Goal: Information Seeking & Learning: Learn about a topic

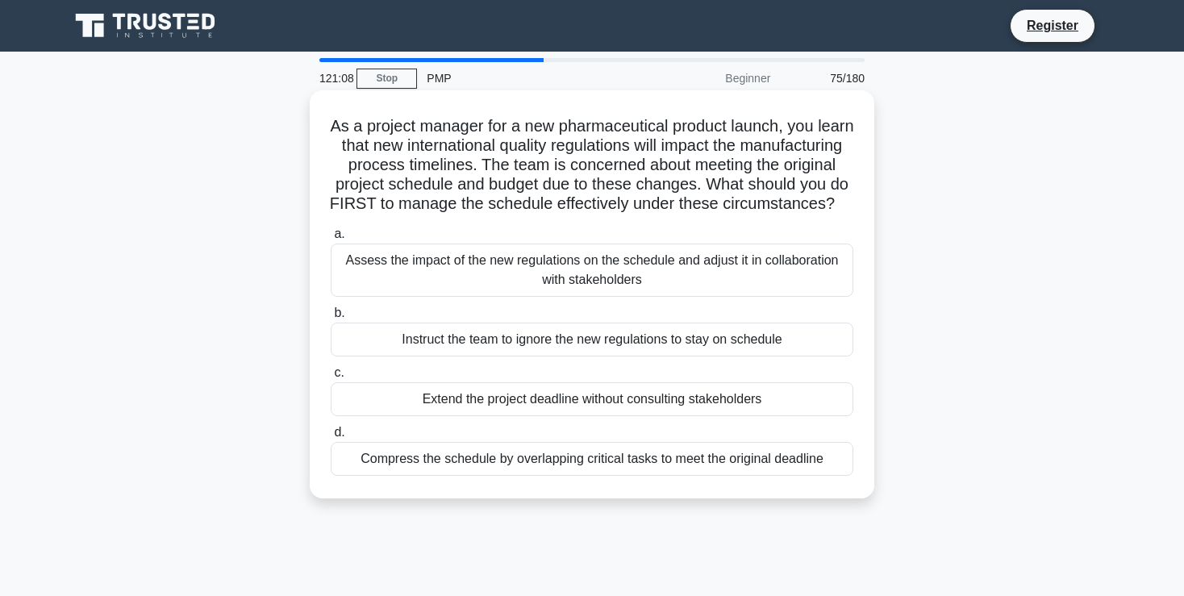
click at [556, 273] on div "Assess the impact of the new regulations on the schedule and adjust it in colla…" at bounding box center [592, 269] width 522 height 53
click at [331, 239] on input "a. Assess the impact of the new regulations on the schedule and adjust it in co…" at bounding box center [331, 234] width 0 height 10
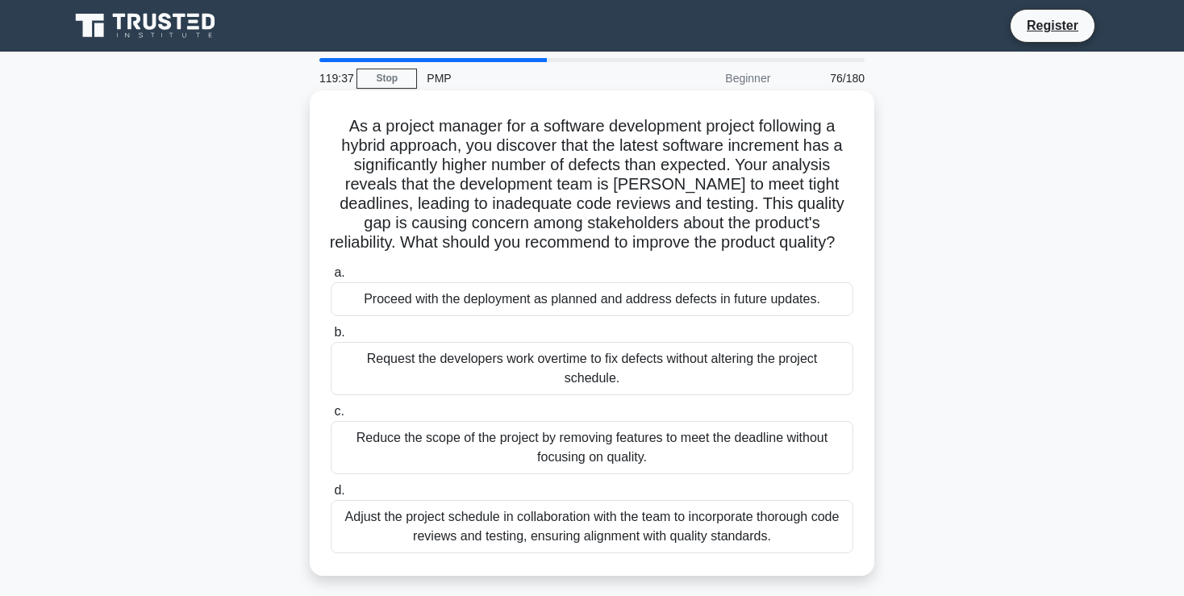
click at [701, 534] on div "Adjust the project schedule in collaboration with the team to incorporate thoro…" at bounding box center [592, 526] width 522 height 53
click at [331, 496] on input "d. Adjust the project schedule in collaboration with the team to incorporate th…" at bounding box center [331, 490] width 0 height 10
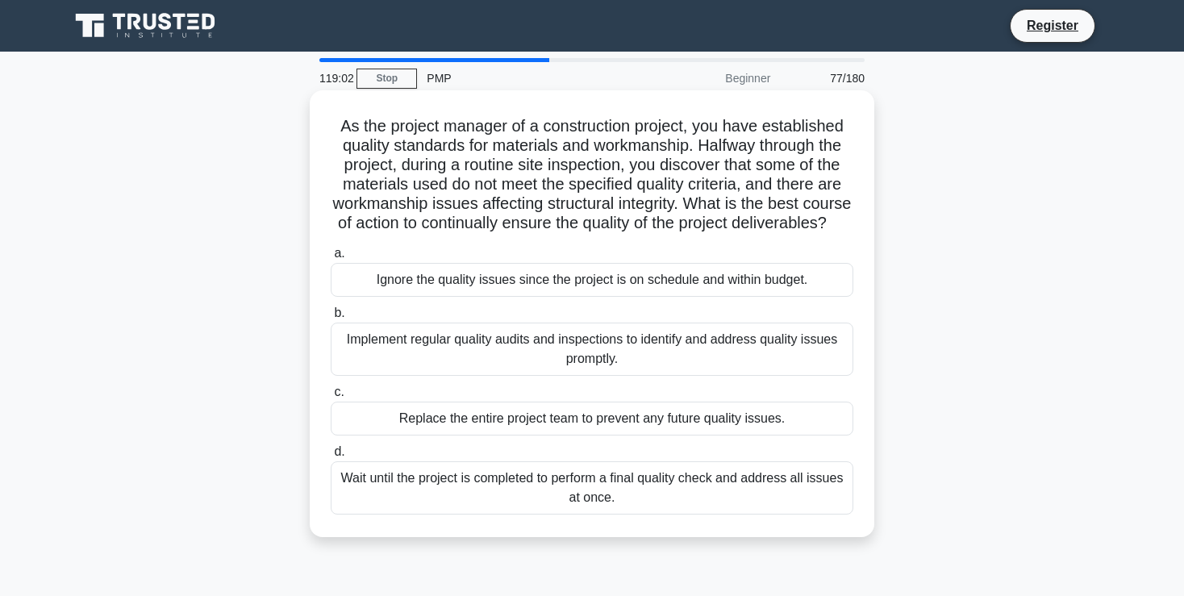
click at [738, 347] on div "Implement regular quality audits and inspections to identify and address qualit…" at bounding box center [592, 349] width 522 height 53
click at [331, 318] on input "b. Implement regular quality audits and inspections to identify and address qua…" at bounding box center [331, 313] width 0 height 10
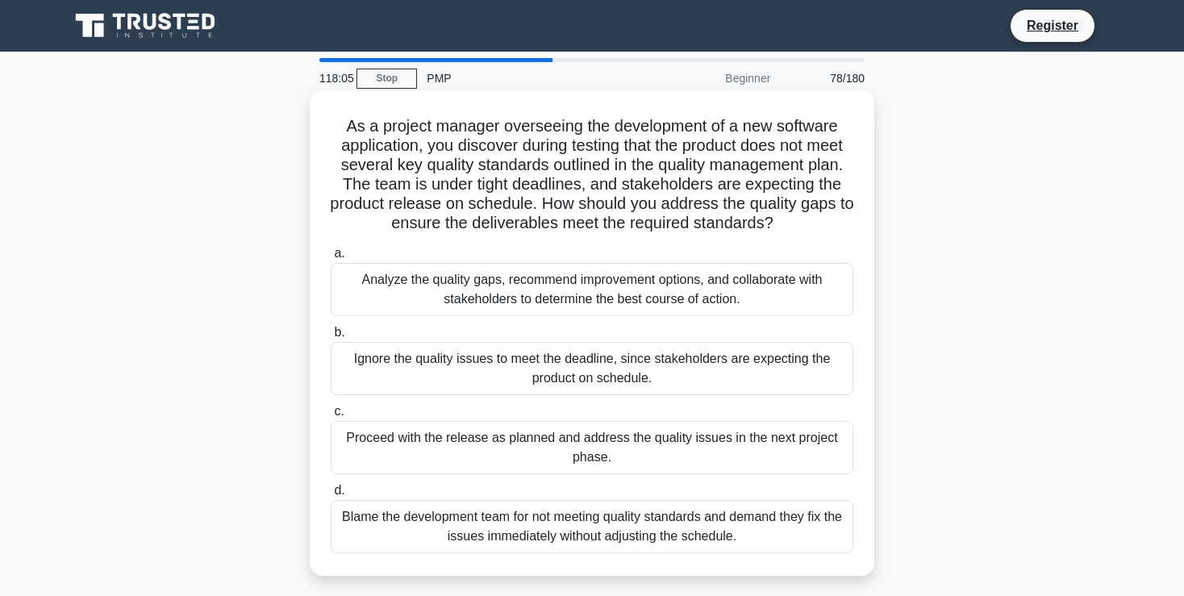
click at [505, 291] on div "Analyze the quality gaps, recommend improvement options, and collaborate with s…" at bounding box center [592, 289] width 522 height 53
click at [331, 259] on input "a. Analyze the quality gaps, recommend improvement options, and collaborate wit…" at bounding box center [331, 253] width 0 height 10
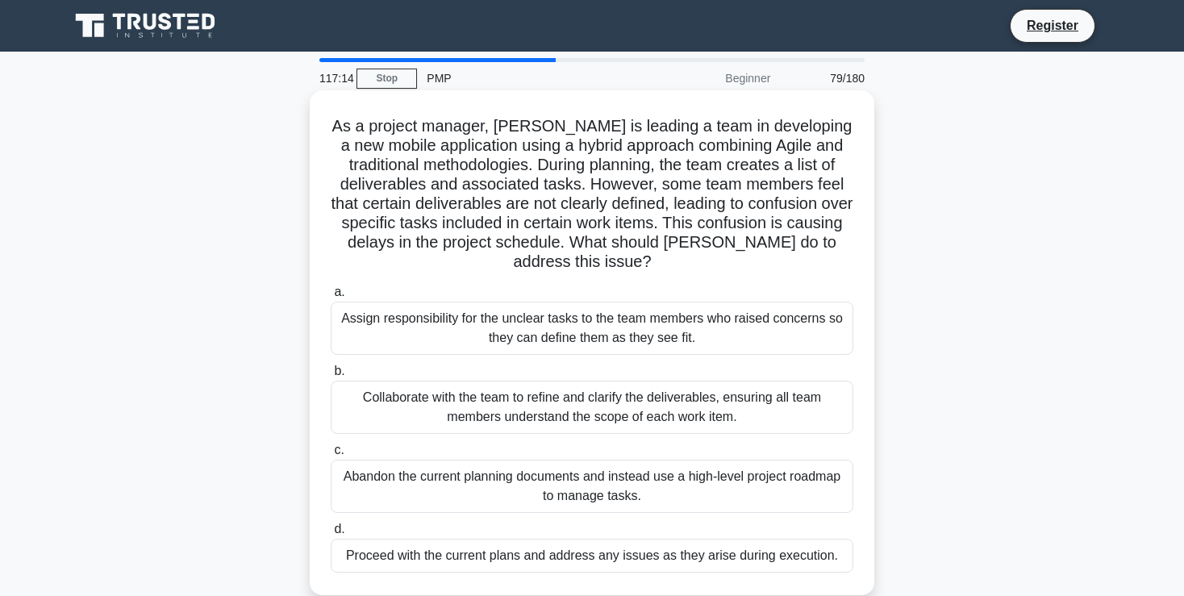
click at [610, 422] on div "Collaborate with the team to refine and clarify the deliverables, ensuring all …" at bounding box center [592, 407] width 522 height 53
click at [331, 377] on input "b. Collaborate with the team to refine and clarify the deliverables, ensuring a…" at bounding box center [331, 371] width 0 height 10
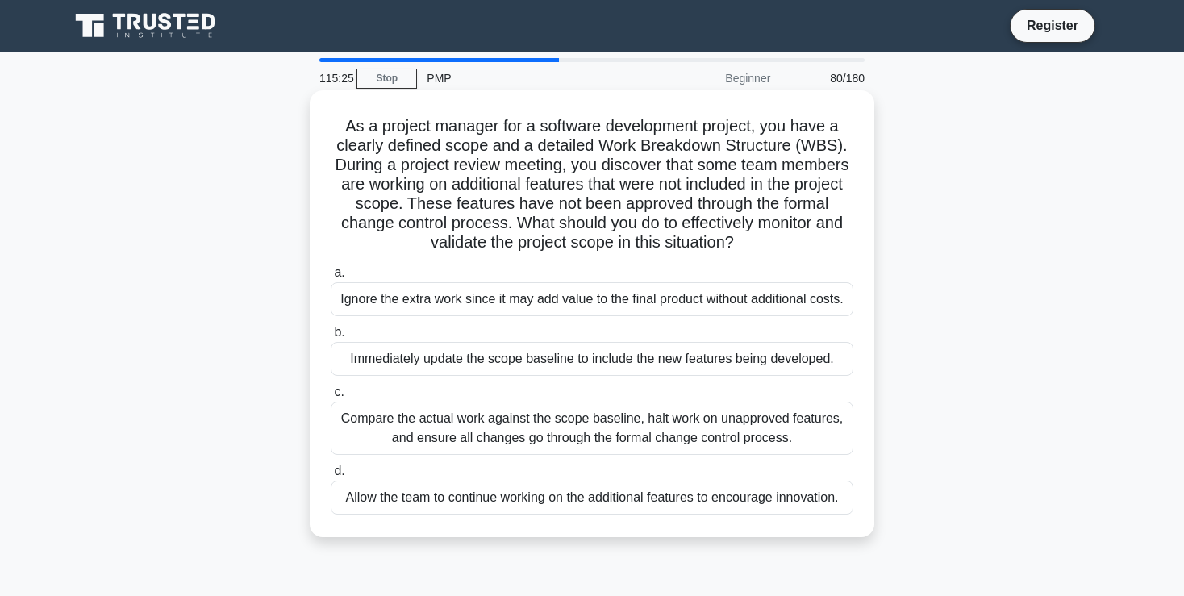
click at [607, 442] on div "Compare the actual work against the scope baseline, halt work on unapproved fea…" at bounding box center [592, 428] width 522 height 53
click at [331, 397] on input "c. Compare the actual work against the scope baseline, halt work on unapproved …" at bounding box center [331, 392] width 0 height 10
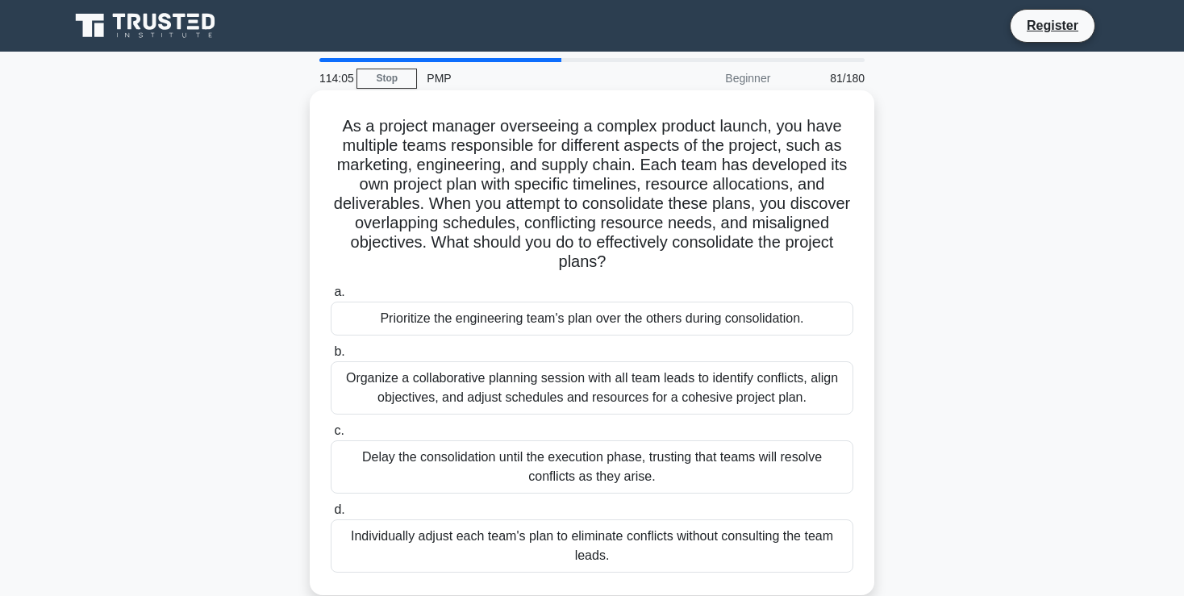
click at [583, 405] on div "Organize a collaborative planning session with all team leads to identify confl…" at bounding box center [592, 387] width 522 height 53
click at [331, 357] on input "b. Organize a collaborative planning session with all team leads to identify co…" at bounding box center [331, 352] width 0 height 10
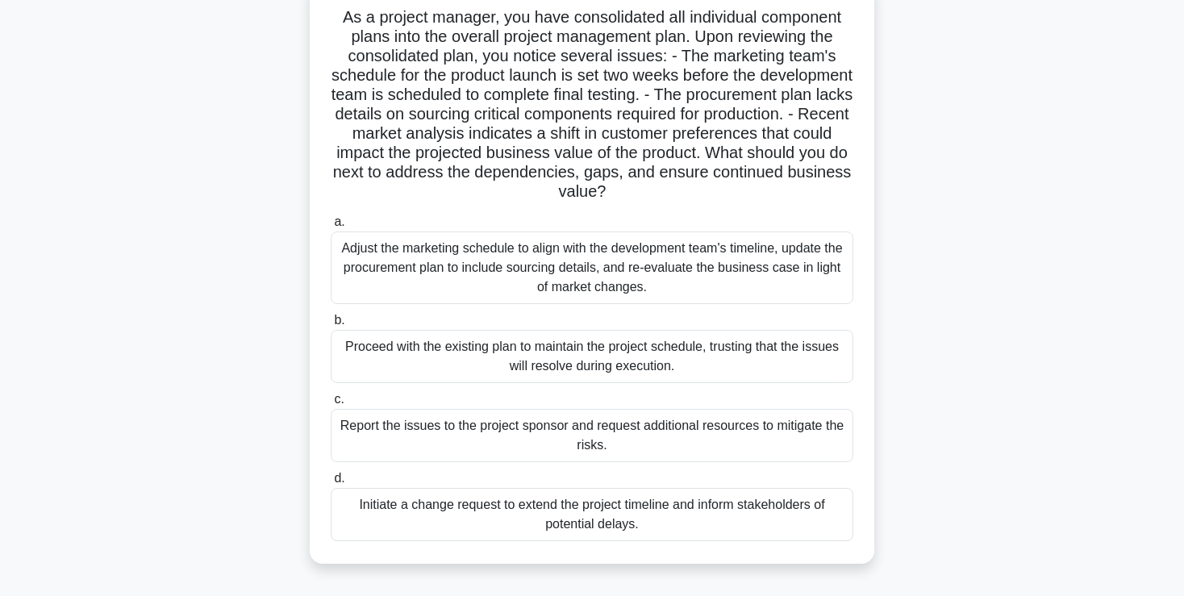
scroll to position [131, 0]
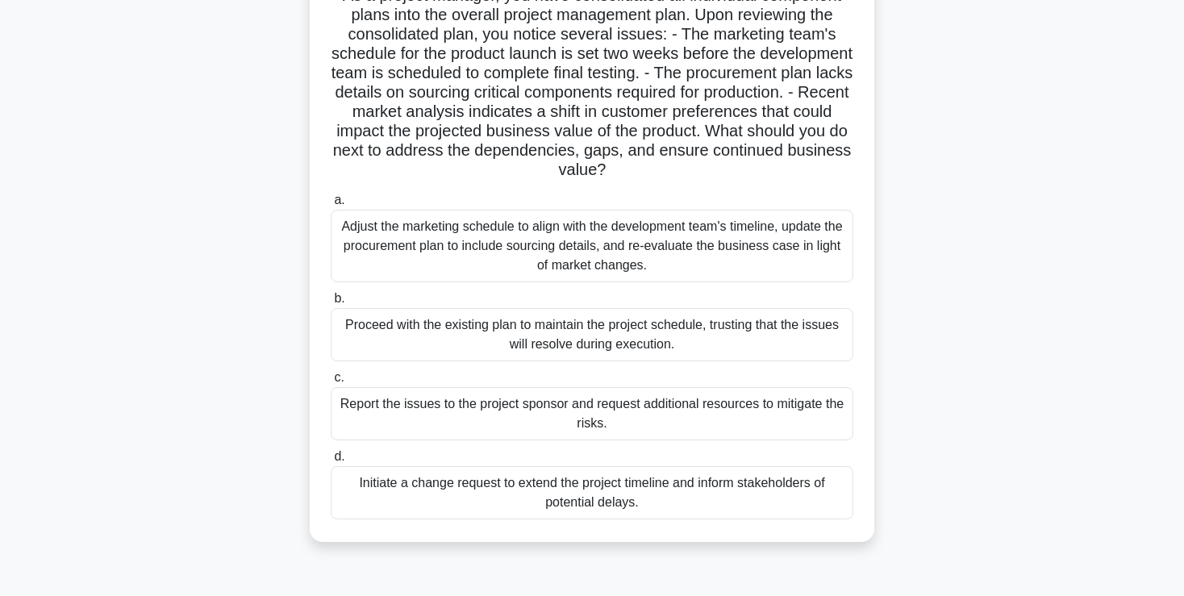
click at [634, 242] on div "Adjust the marketing schedule to align with the development team's timeline, up…" at bounding box center [592, 246] width 522 height 73
click at [331, 206] on input "a. Adjust the marketing schedule to align with the development team's timeline,…" at bounding box center [331, 200] width 0 height 10
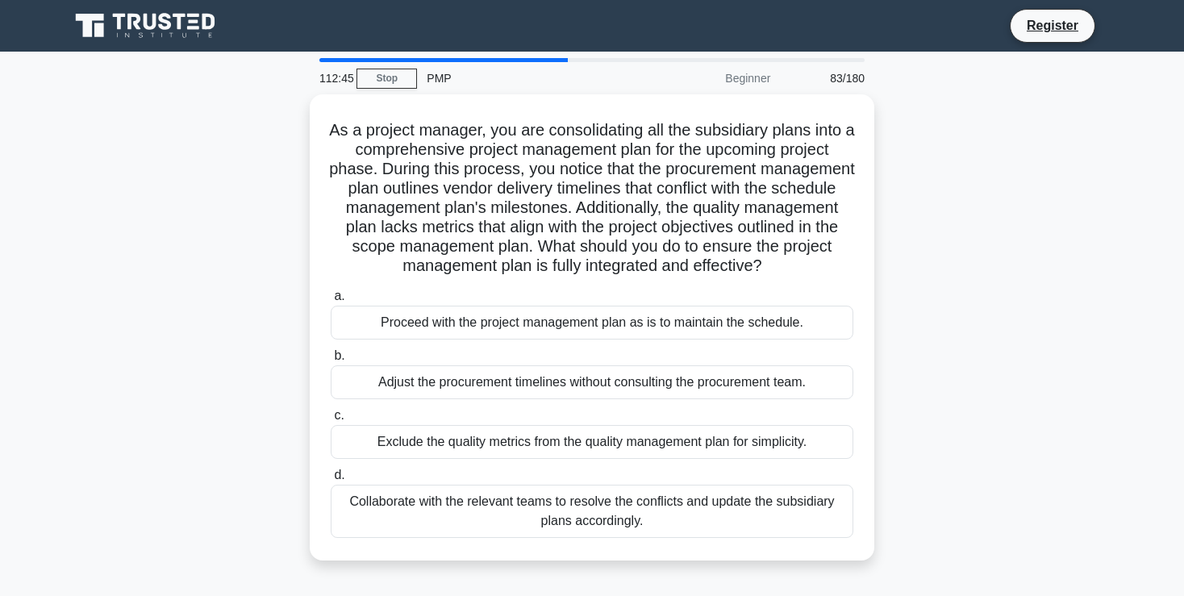
scroll to position [0, 0]
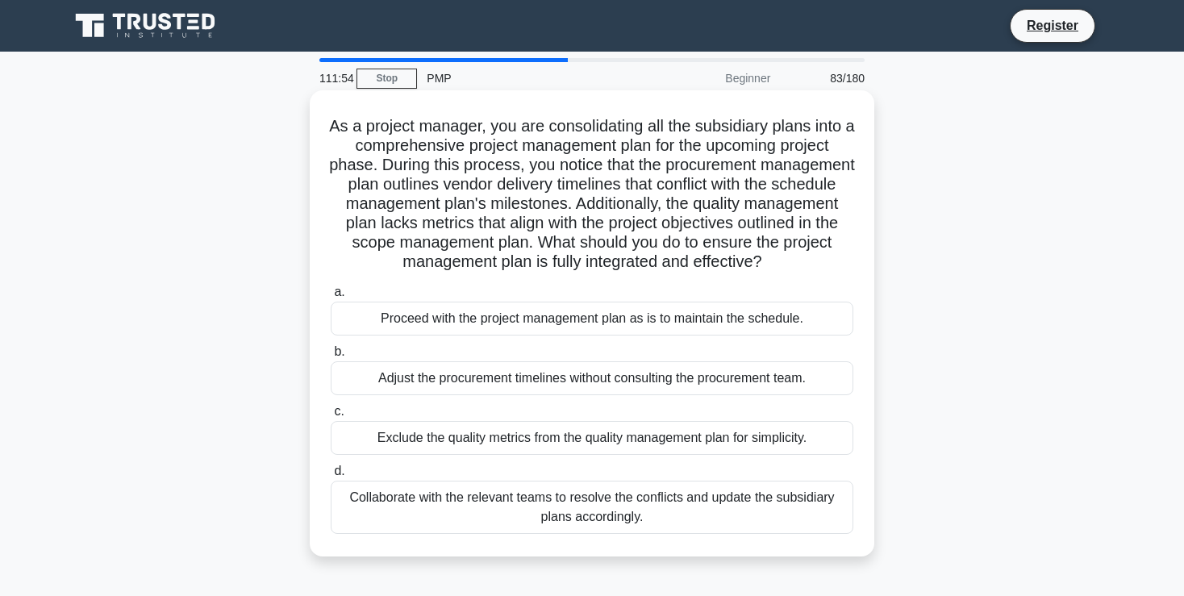
click at [626, 506] on div "Collaborate with the relevant teams to resolve the conflicts and update the sub…" at bounding box center [592, 507] width 522 height 53
click at [331, 477] on input "d. Collaborate with the relevant teams to resolve the conflicts and update the …" at bounding box center [331, 471] width 0 height 10
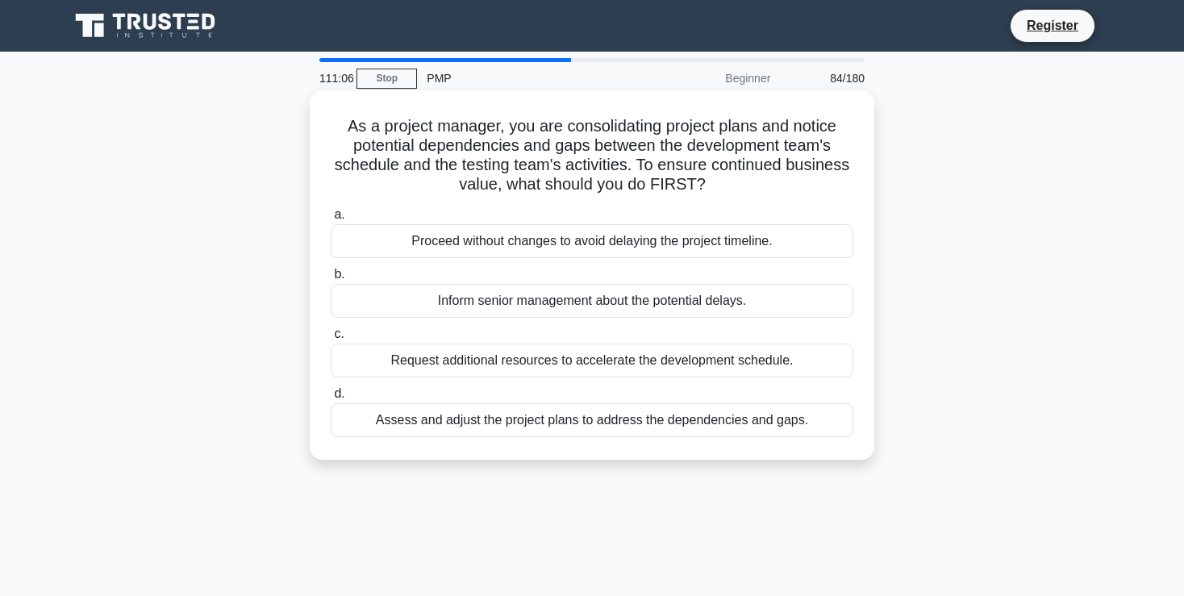
click at [603, 414] on div "Assess and adjust the project plans to address the dependencies and gaps." at bounding box center [592, 420] width 522 height 34
click at [331, 399] on input "d. Assess and adjust the project plans to address the dependencies and gaps." at bounding box center [331, 394] width 0 height 10
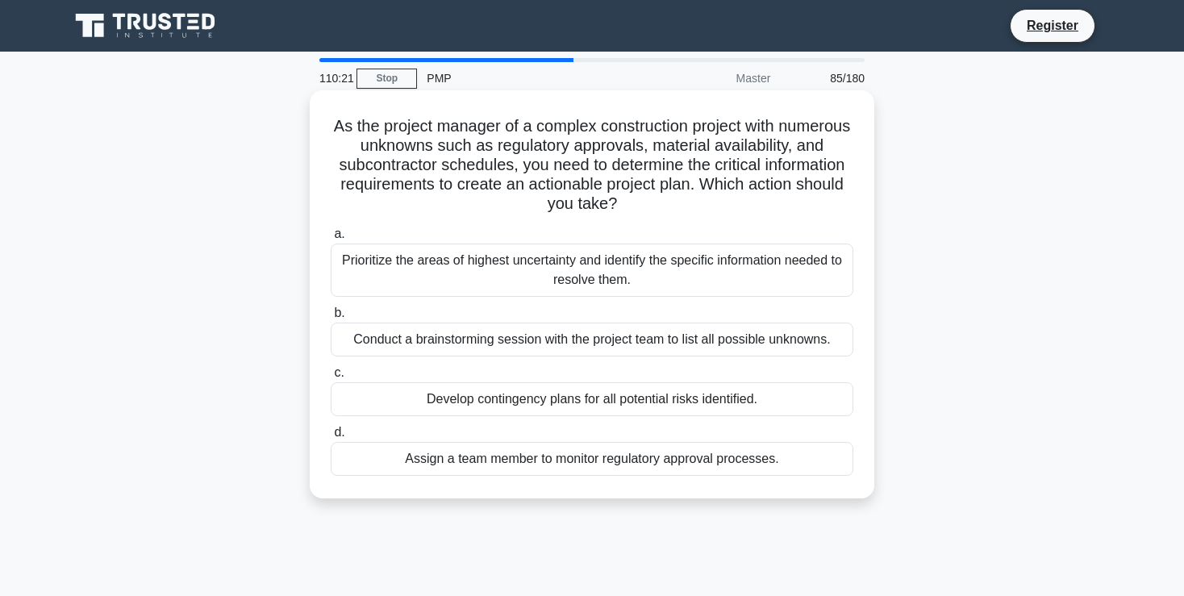
click at [637, 343] on div "Conduct a brainstorming session with the project team to list all possible unkn…" at bounding box center [592, 340] width 522 height 34
click at [331, 318] on input "b. Conduct a brainstorming session with the project team to list all possible u…" at bounding box center [331, 313] width 0 height 10
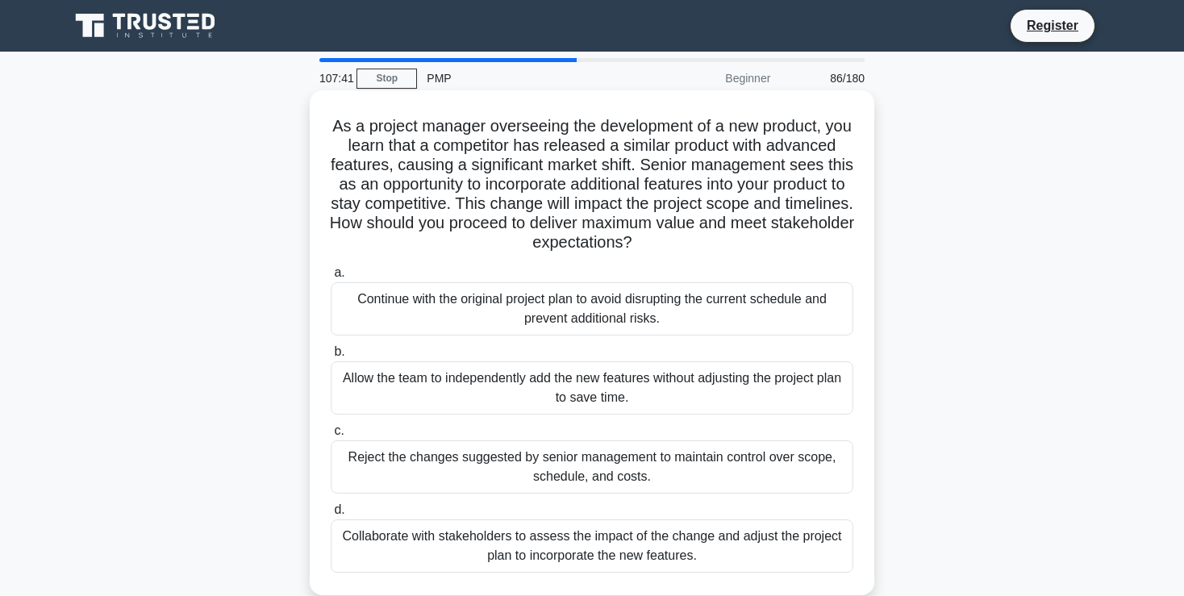
click at [761, 535] on div "Collaborate with stakeholders to assess the impact of the change and adjust the…" at bounding box center [592, 545] width 522 height 53
click at [331, 515] on input "d. Collaborate with stakeholders to assess the impact of the change and adjust …" at bounding box center [331, 510] width 0 height 10
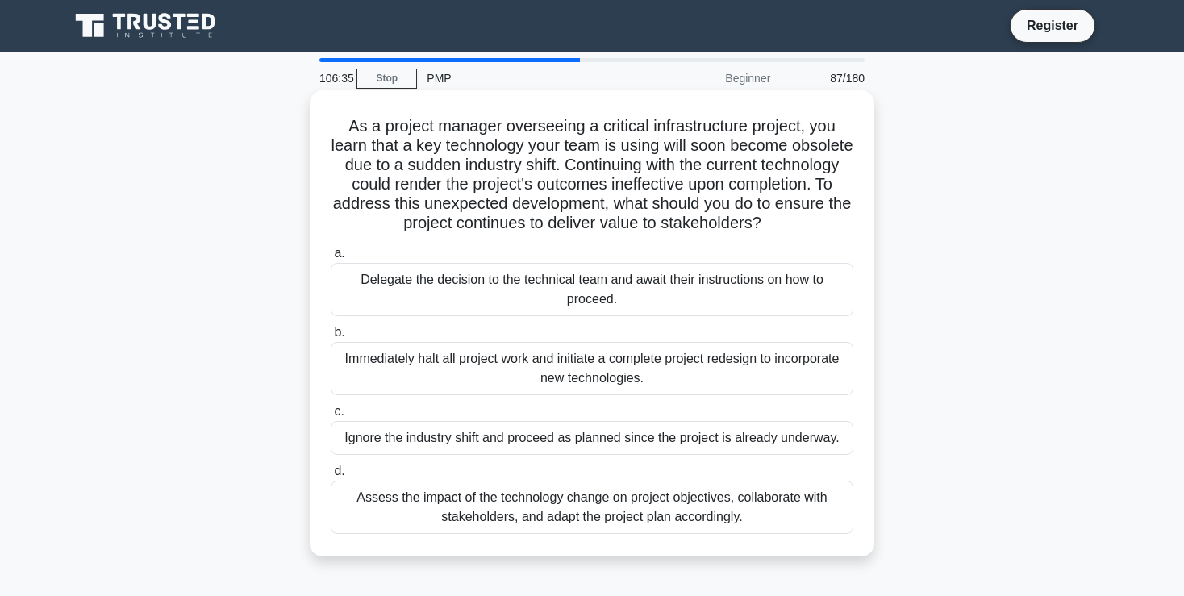
click at [666, 511] on div "Assess the impact of the technology change on project objectives, collaborate w…" at bounding box center [592, 507] width 522 height 53
click at [331, 477] on input "d. Assess the impact of the technology change on project objectives, collaborat…" at bounding box center [331, 471] width 0 height 10
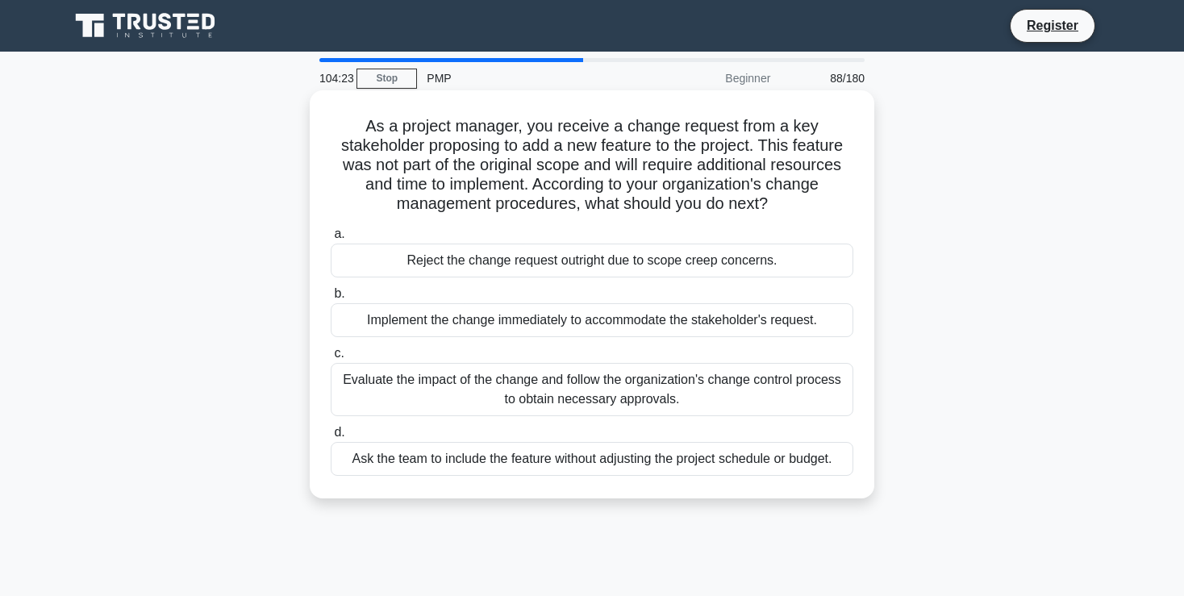
click at [614, 397] on div "Evaluate the impact of the change and follow the organization's change control …" at bounding box center [592, 389] width 522 height 53
click at [331, 359] on input "c. Evaluate the impact of the change and follow the organization's change contr…" at bounding box center [331, 353] width 0 height 10
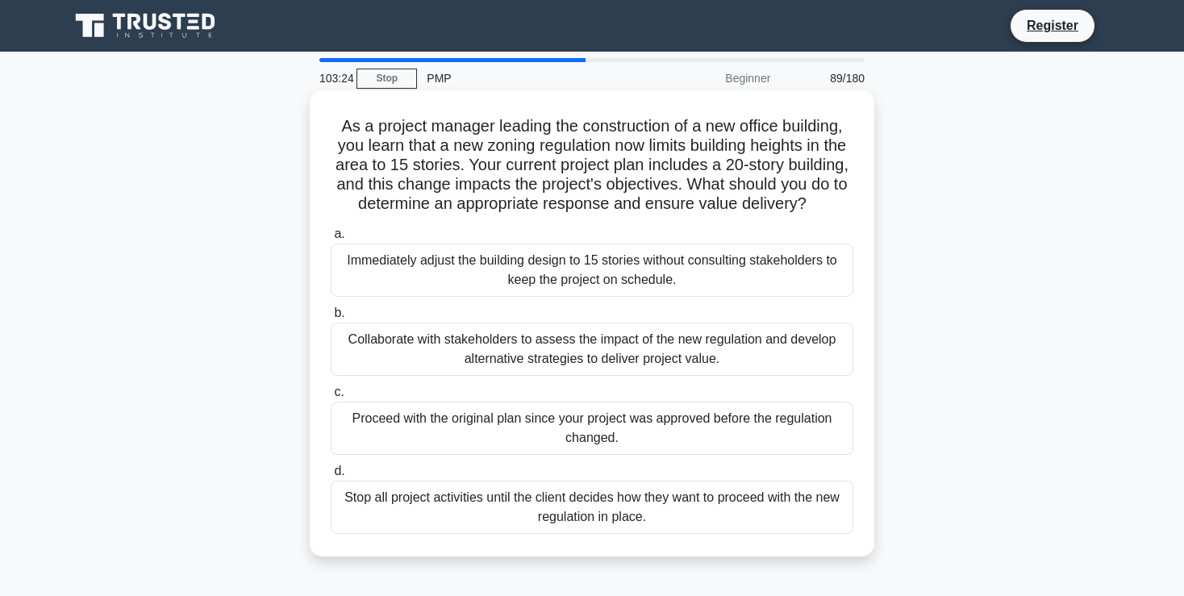
click at [566, 350] on div "Collaborate with stakeholders to assess the impact of the new regulation and de…" at bounding box center [592, 349] width 522 height 53
click at [331, 318] on input "b. Collaborate with stakeholders to assess the impact of the new regulation and…" at bounding box center [331, 313] width 0 height 10
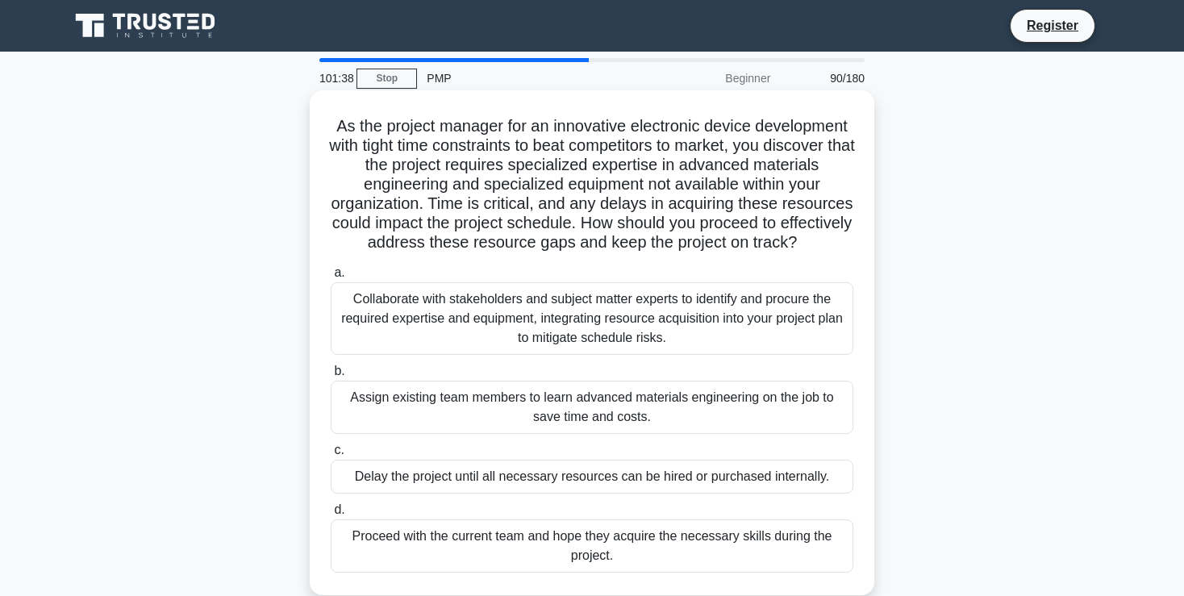
click at [579, 315] on div "Collaborate with stakeholders and subject matter experts to identify and procur…" at bounding box center [592, 318] width 522 height 73
click at [331, 278] on input "a. Collaborate with stakeholders and subject matter experts to identify and pro…" at bounding box center [331, 273] width 0 height 10
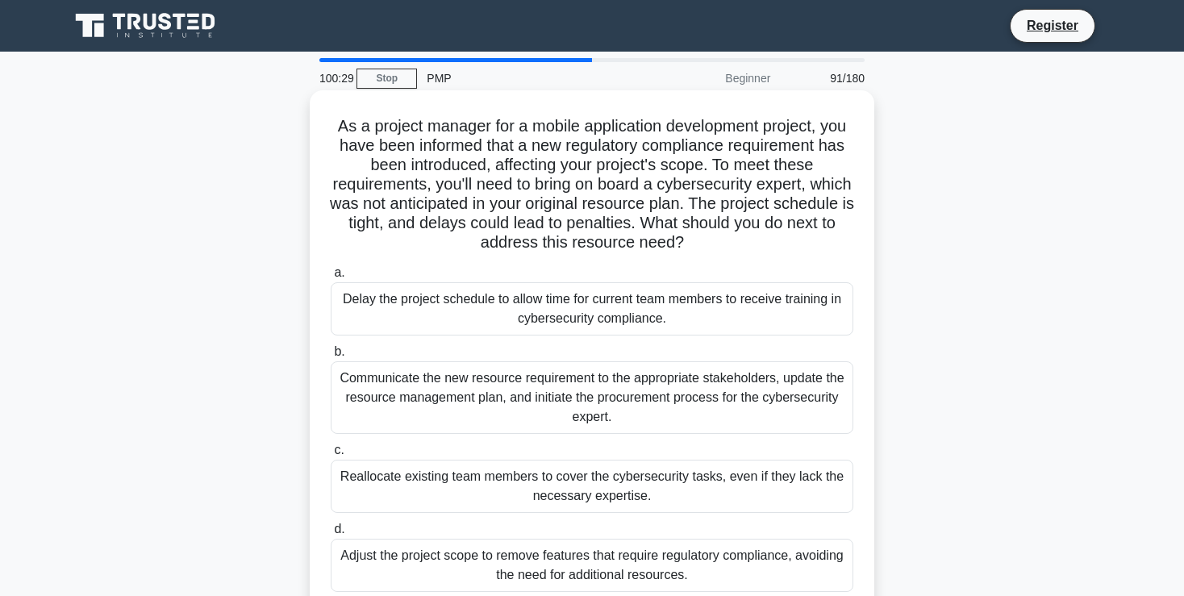
click at [527, 398] on div "Communicate the new resource requirement to the appropriate stakeholders, updat…" at bounding box center [592, 397] width 522 height 73
click at [331, 357] on input "b. Communicate the new resource requirement to the appropriate stakeholders, up…" at bounding box center [331, 352] width 0 height 10
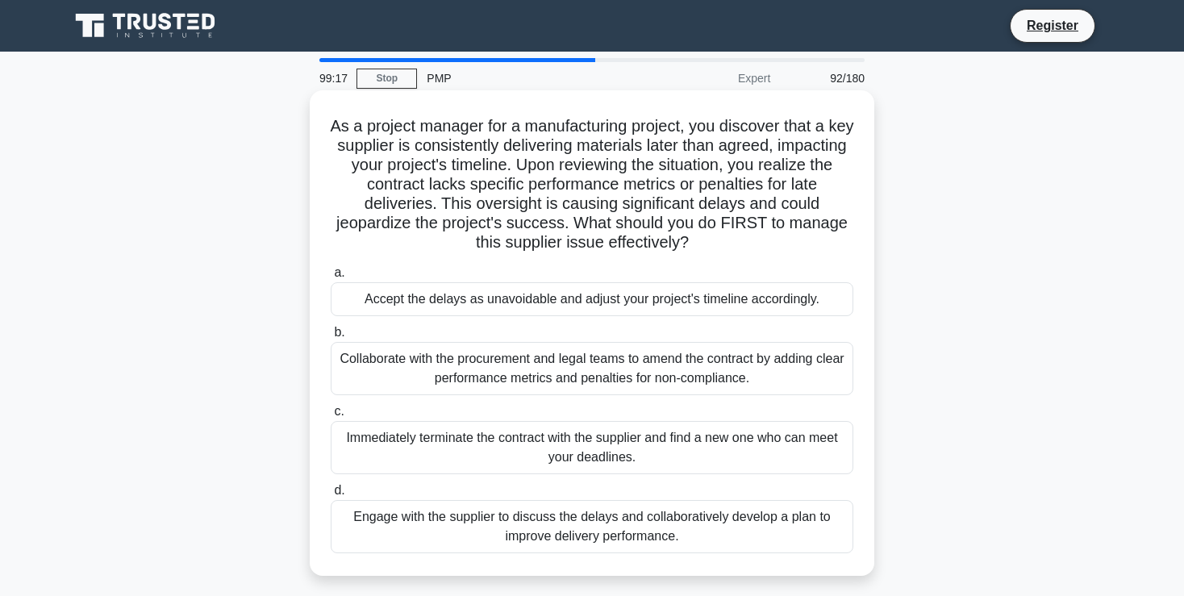
click at [609, 528] on div "Engage with the supplier to discuss the delays and collaboratively develop a pl…" at bounding box center [592, 526] width 522 height 53
click at [331, 496] on input "d. Engage with the supplier to discuss the delays and collaboratively develop a…" at bounding box center [331, 490] width 0 height 10
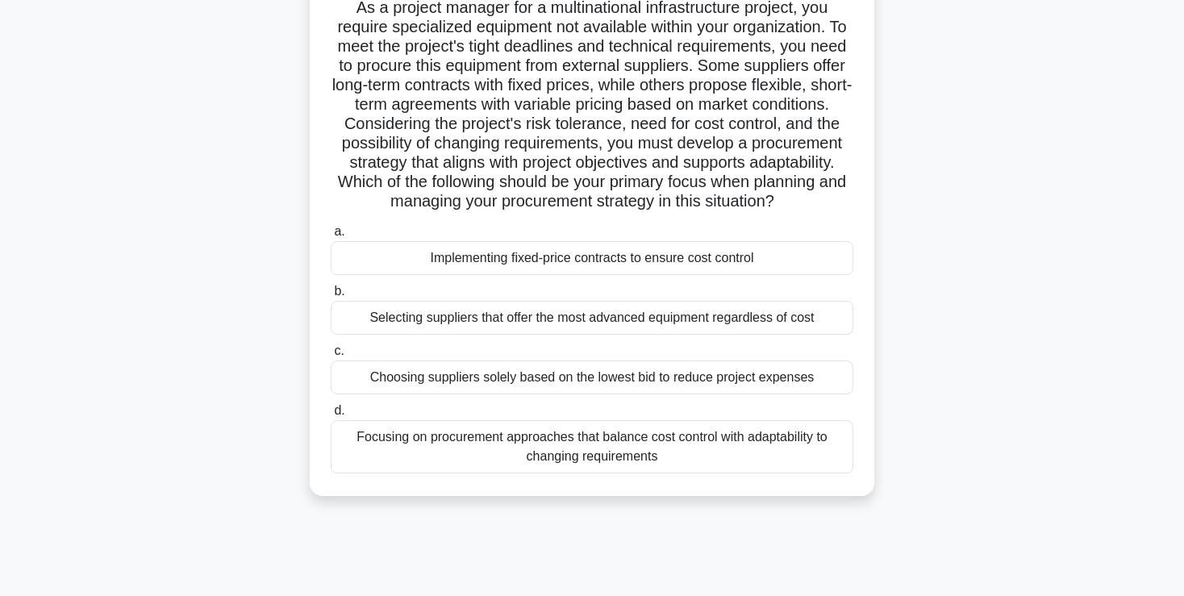
scroll to position [127, 0]
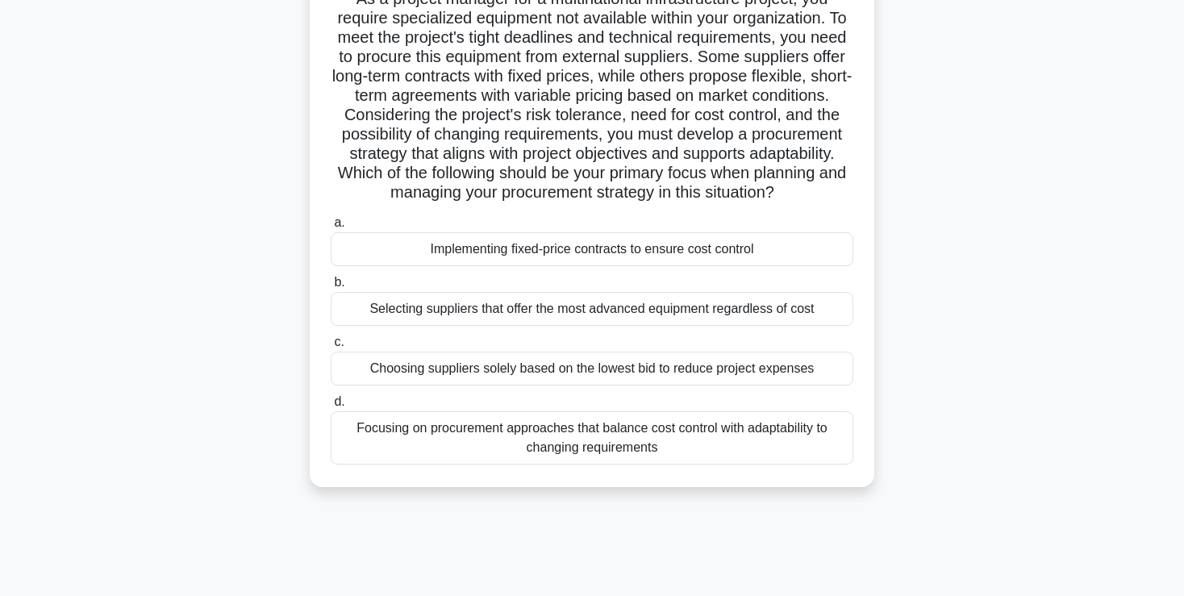
click at [579, 434] on div "Focusing on procurement approaches that balance cost control with adaptability …" at bounding box center [592, 437] width 522 height 53
click at [331, 407] on input "d. Focusing on procurement approaches that balance cost control with adaptabili…" at bounding box center [331, 402] width 0 height 10
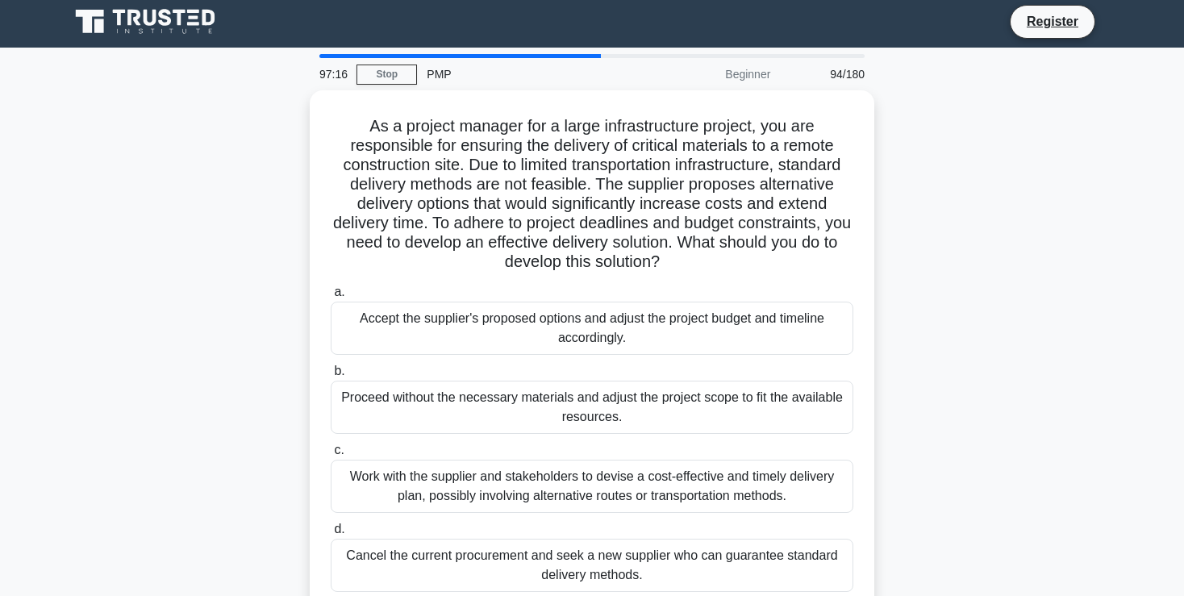
scroll to position [0, 0]
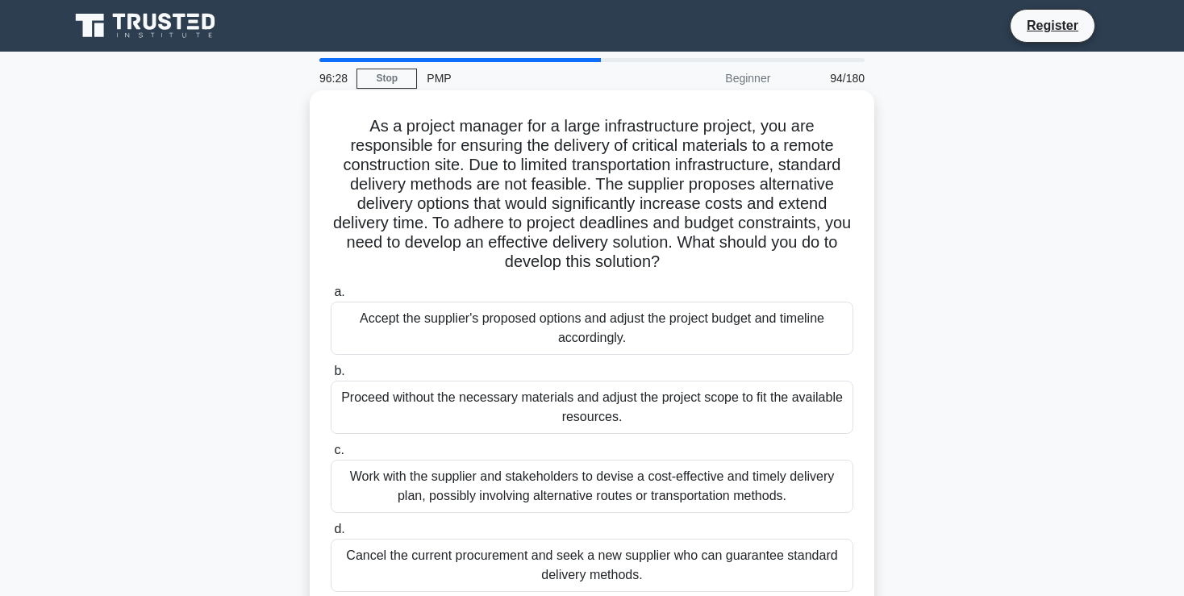
click at [618, 496] on div "Work with the supplier and stakeholders to devise a cost-effective and timely d…" at bounding box center [592, 486] width 522 height 53
click at [331, 456] on input "c. Work with the supplier and stakeholders to devise a cost-effective and timel…" at bounding box center [331, 450] width 0 height 10
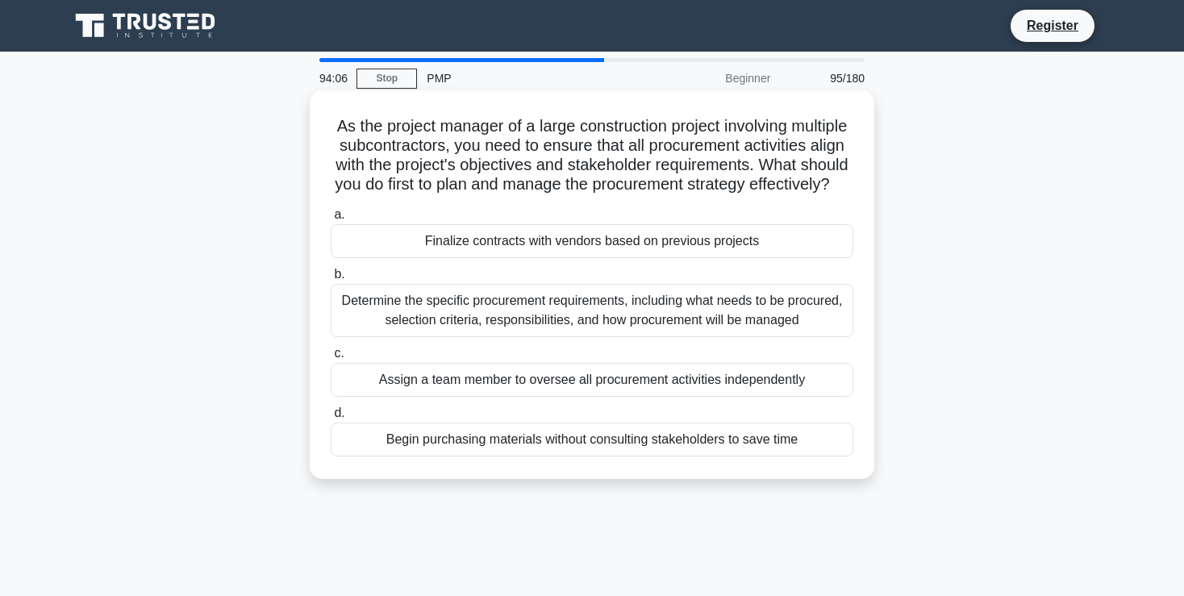
click at [598, 319] on div "Determine the specific procurement requirements, including what needs to be pro…" at bounding box center [592, 310] width 522 height 53
click at [331, 280] on input "b. Determine the specific procurement requirements, including what needs to be …" at bounding box center [331, 274] width 0 height 10
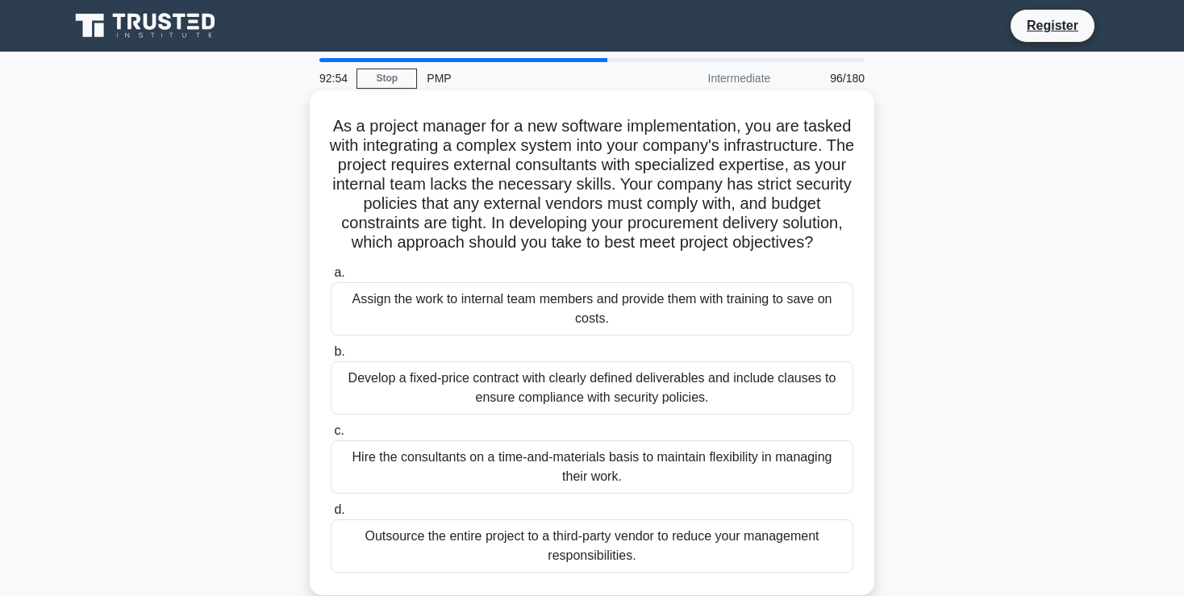
click at [572, 402] on div "Develop a fixed-price contract with clearly defined deliverables and include cl…" at bounding box center [592, 387] width 522 height 53
click at [331, 357] on input "b. Develop a fixed-price contract with clearly defined deliverables and include…" at bounding box center [331, 352] width 0 height 10
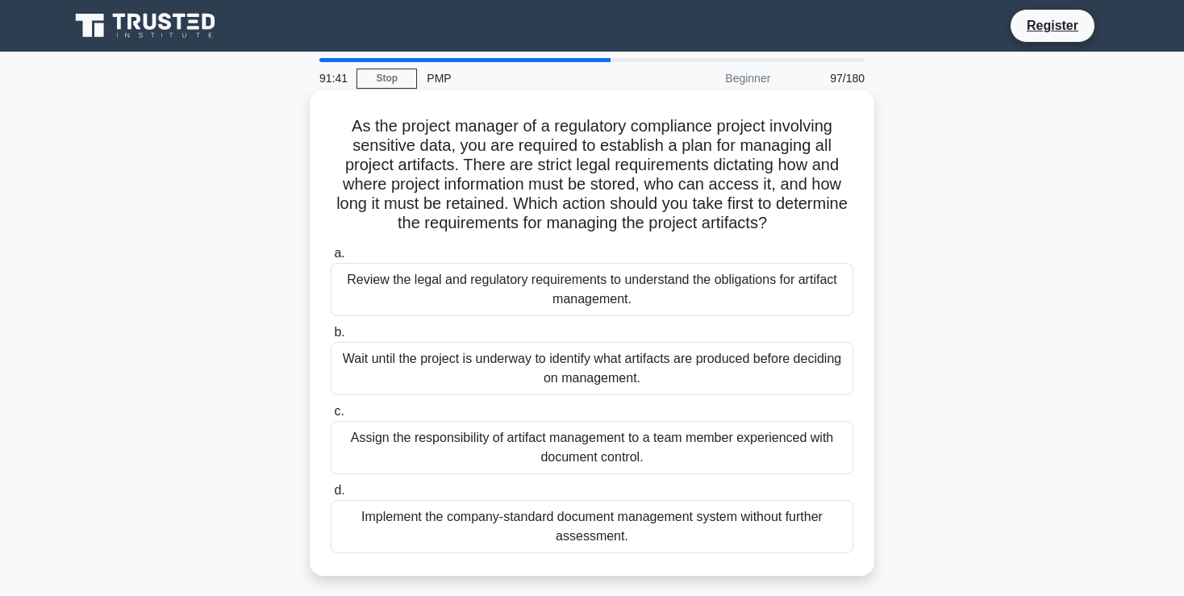
click at [656, 281] on div "Review the legal and regulatory requirements to understand the obligations for …" at bounding box center [592, 289] width 522 height 53
click at [331, 259] on input "a. Review the legal and regulatory requirements to understand the obligations f…" at bounding box center [331, 253] width 0 height 10
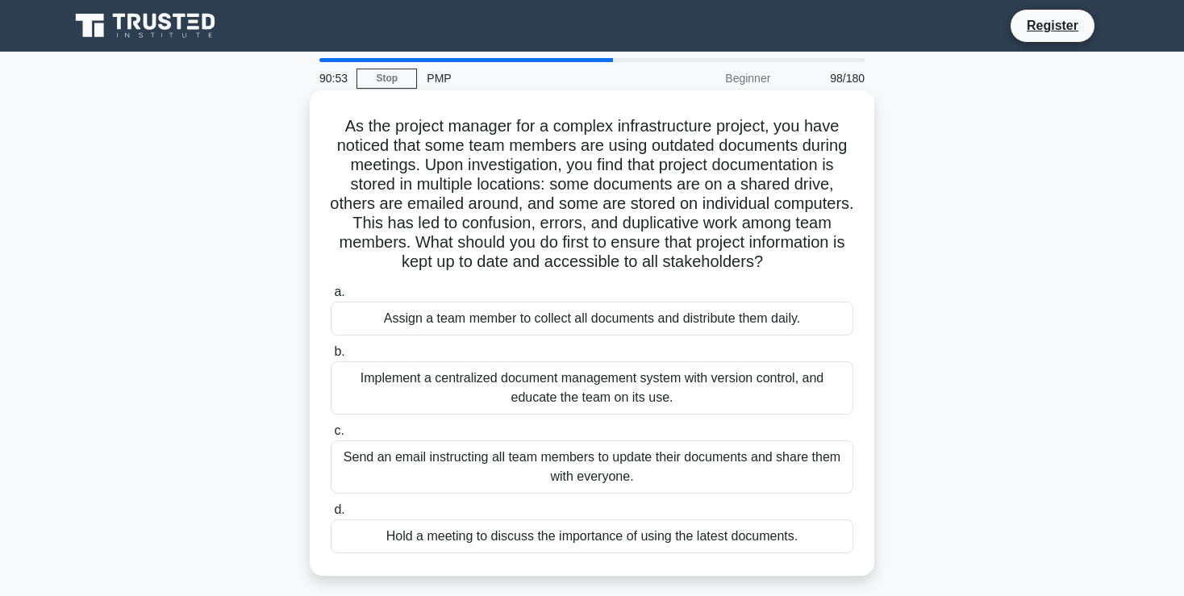
click at [520, 393] on div "Implement a centralized document management system with version control, and ed…" at bounding box center [592, 387] width 522 height 53
click at [331, 357] on input "b. Implement a centralized document management system with version control, and…" at bounding box center [331, 352] width 0 height 10
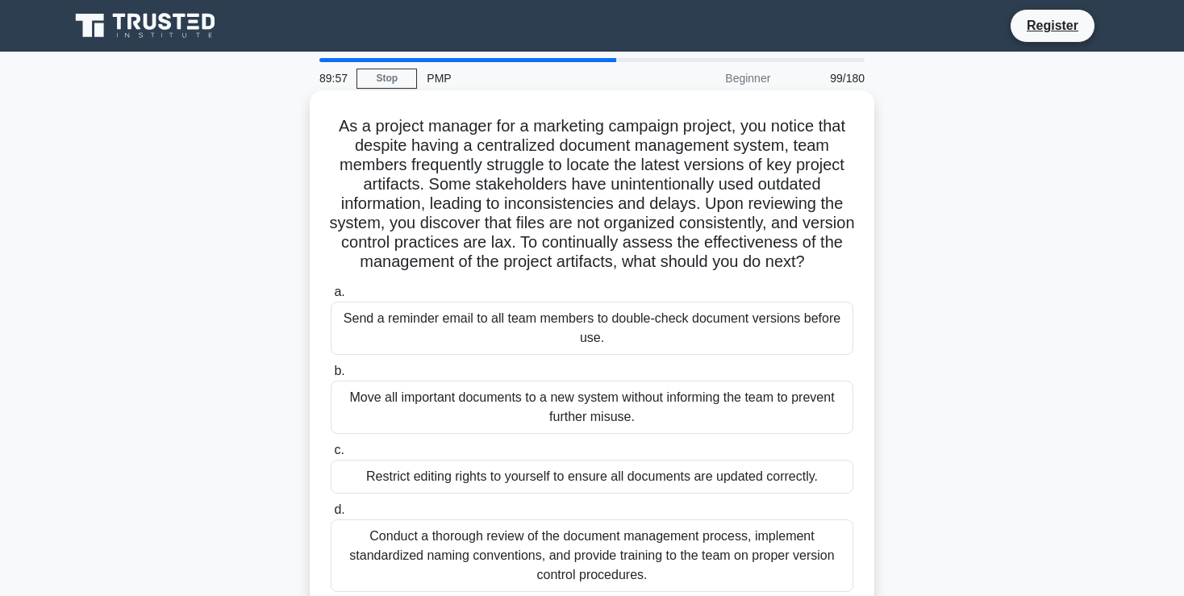
click at [708, 550] on div "Conduct a thorough review of the document management process, implement standar…" at bounding box center [592, 555] width 522 height 73
click at [331, 515] on input "d. Conduct a thorough review of the document management process, implement stan…" at bounding box center [331, 510] width 0 height 10
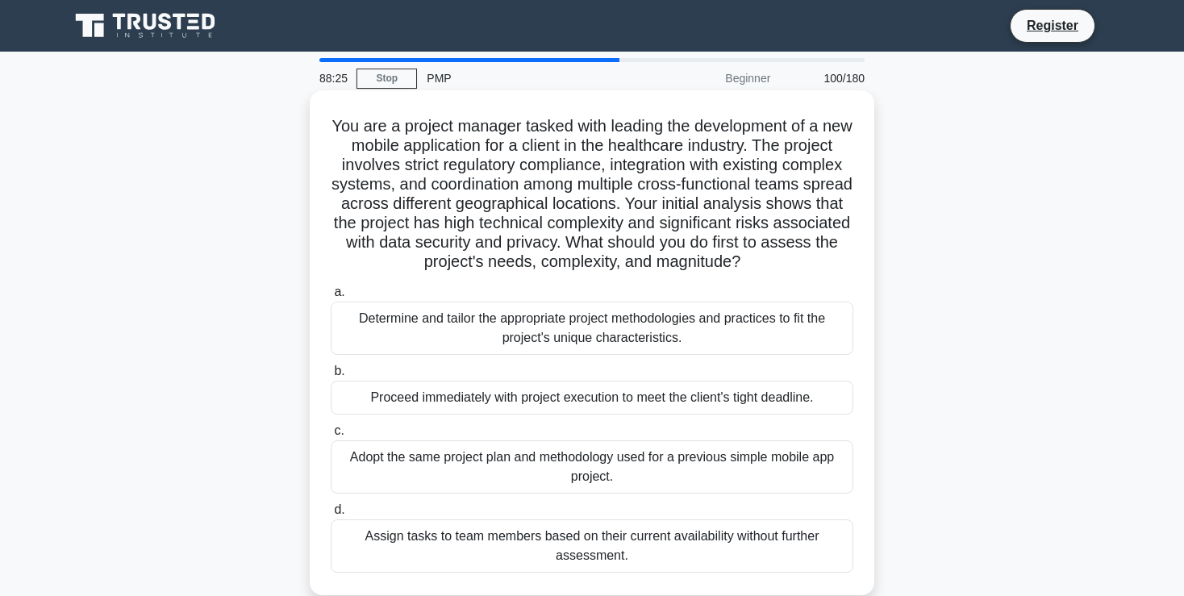
click at [651, 334] on div "Determine and tailor the appropriate project methodologies and practices to fit…" at bounding box center [592, 328] width 522 height 53
click at [331, 298] on input "a. Determine and tailor the appropriate project methodologies and practices to …" at bounding box center [331, 292] width 0 height 10
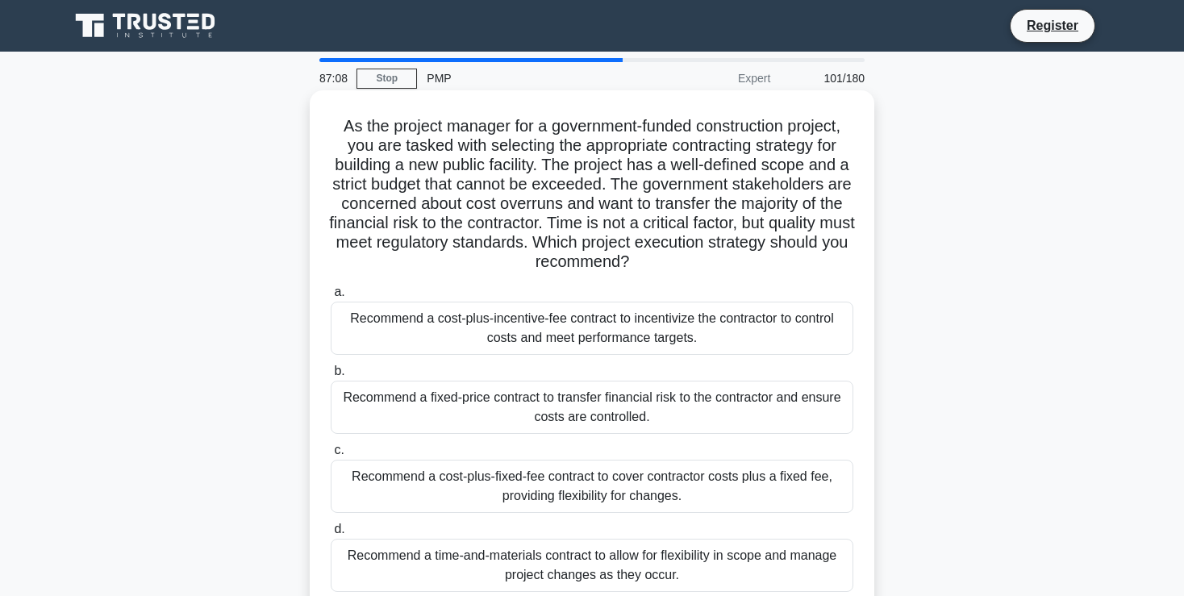
click at [506, 410] on div "Recommend a fixed-price contract to transfer financial risk to the contractor a…" at bounding box center [592, 407] width 522 height 53
click at [331, 377] on input "b. Recommend a fixed-price contract to transfer financial risk to the contracto…" at bounding box center [331, 371] width 0 height 10
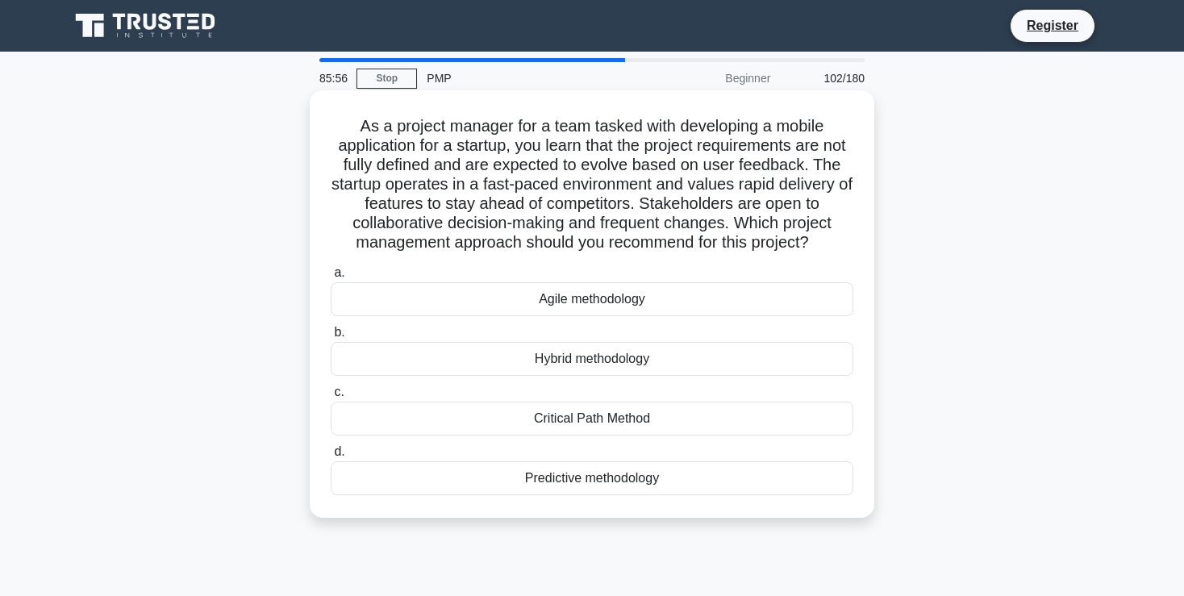
click at [585, 485] on div "Predictive methodology" at bounding box center [592, 478] width 522 height 34
click at [331, 457] on input "d. Predictive methodology" at bounding box center [331, 452] width 0 height 10
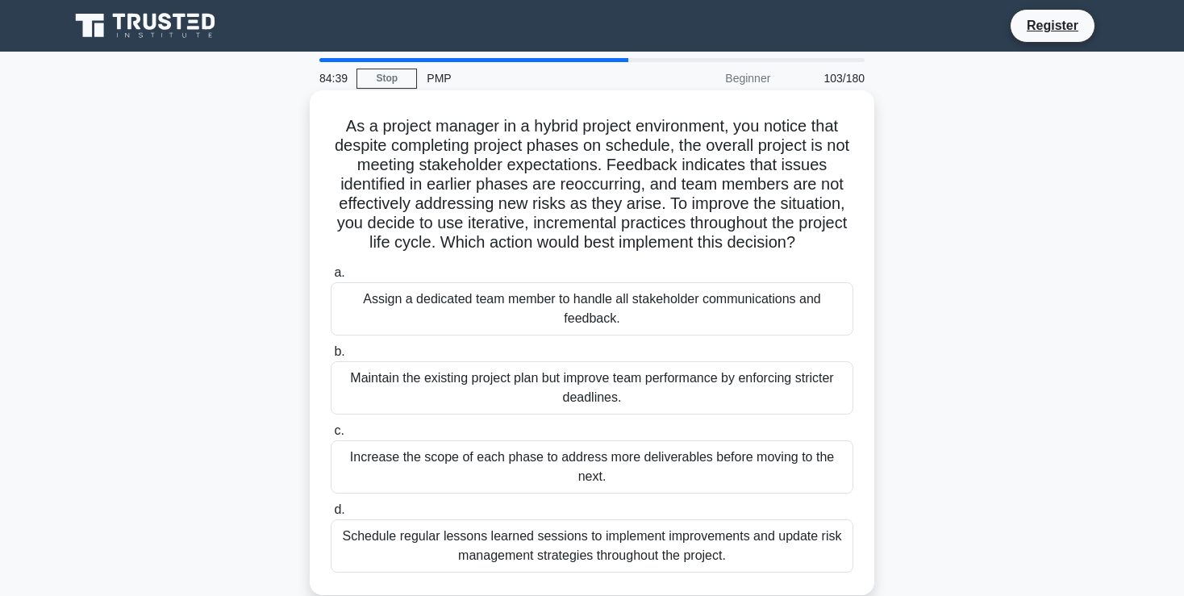
click at [537, 548] on div "Schedule regular lessons learned sessions to implement improvements and update …" at bounding box center [592, 545] width 522 height 53
click at [331, 515] on input "d. Schedule regular lessons learned sessions to implement improvements and upda…" at bounding box center [331, 510] width 0 height 10
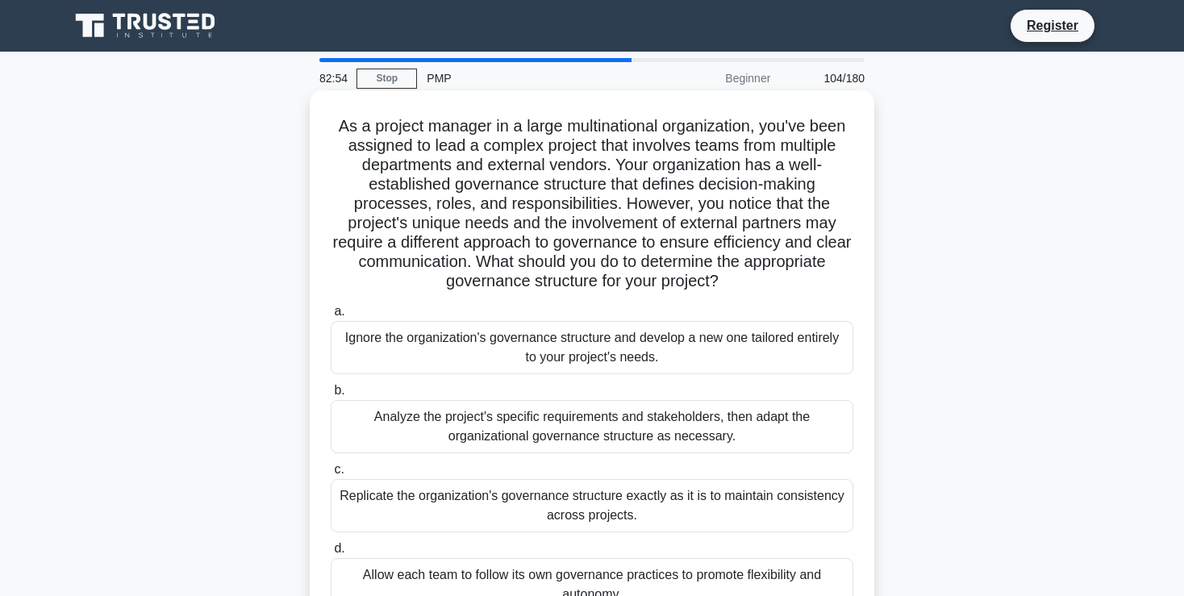
click at [561, 434] on div "Analyze the project's specific requirements and stakeholders, then adapt the or…" at bounding box center [592, 426] width 522 height 53
click at [331, 396] on input "b. Analyze the project's specific requirements and stakeholders, then adapt the…" at bounding box center [331, 390] width 0 height 10
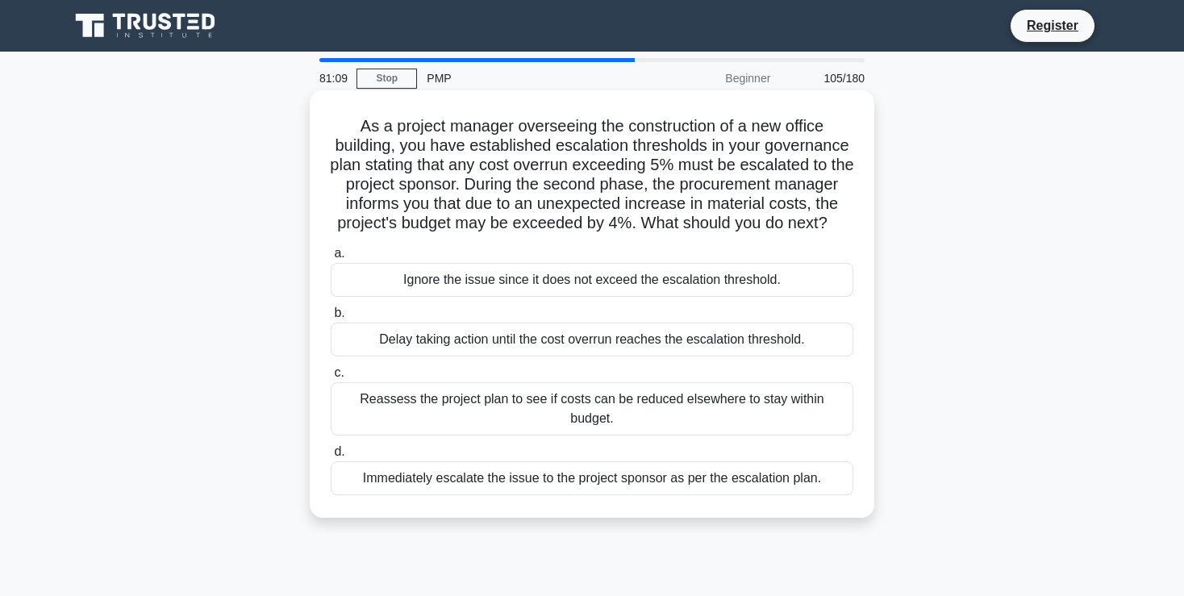
click at [532, 278] on div "Ignore the issue since it does not exceed the escalation threshold." at bounding box center [592, 280] width 522 height 34
click at [331, 259] on input "a. Ignore the issue since it does not exceed the escalation threshold." at bounding box center [331, 253] width 0 height 10
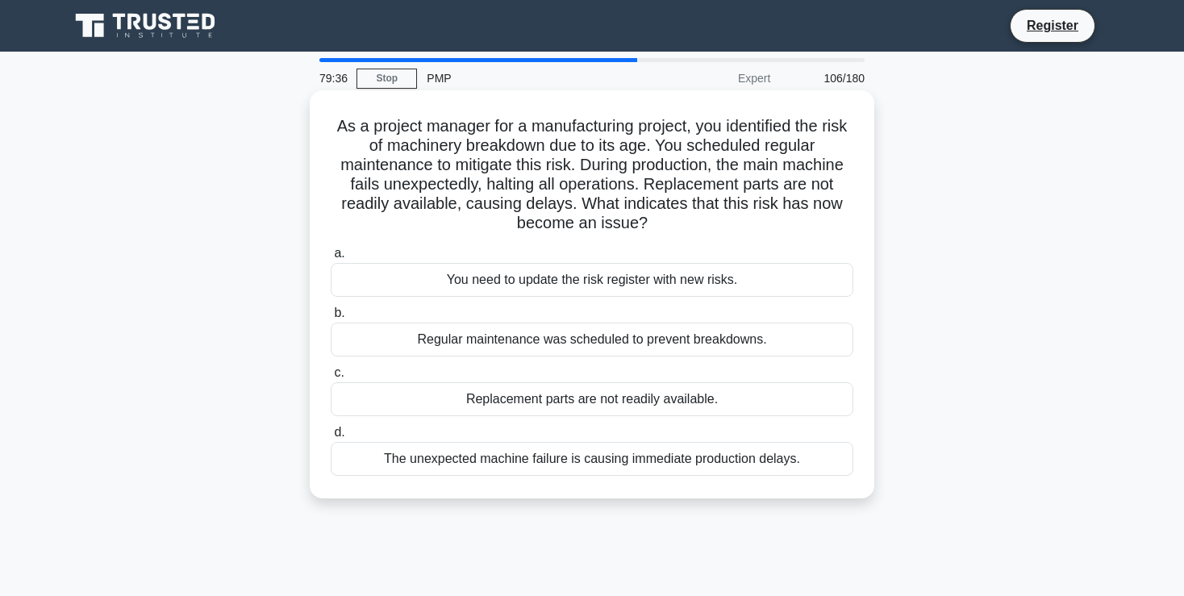
click at [610, 398] on div "Replacement parts are not readily available." at bounding box center [592, 399] width 522 height 34
click at [331, 378] on input "c. Replacement parts are not readily available." at bounding box center [331, 373] width 0 height 10
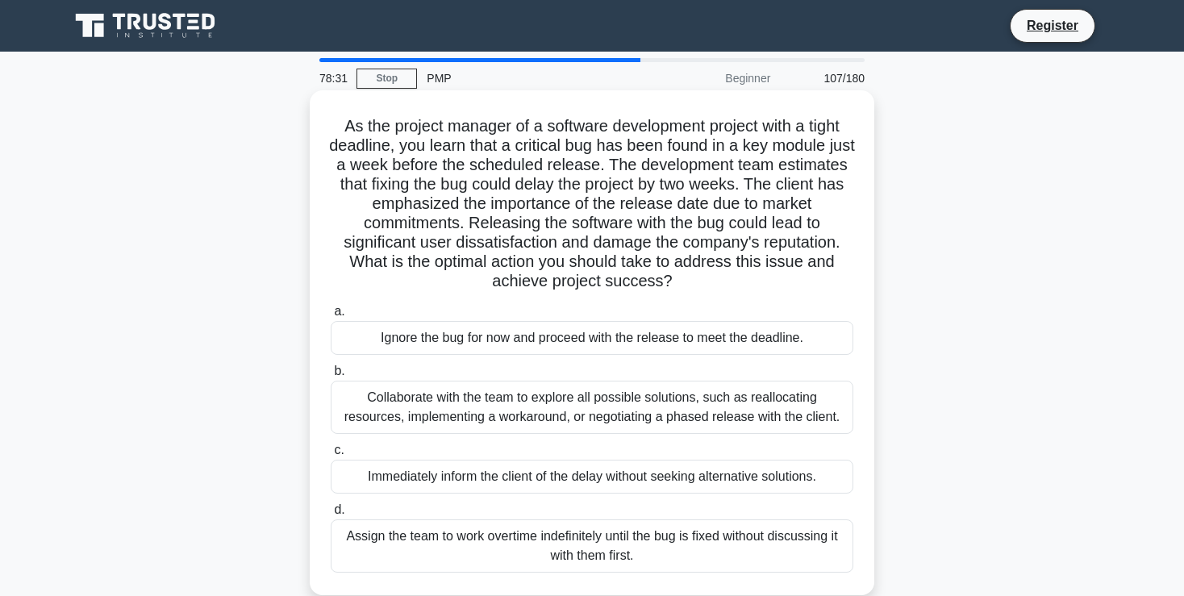
click at [708, 419] on div "Collaborate with the team to explore all possible solutions, such as reallocati…" at bounding box center [592, 407] width 522 height 53
click at [331, 377] on input "b. Collaborate with the team to explore all possible solutions, such as realloc…" at bounding box center [331, 371] width 0 height 10
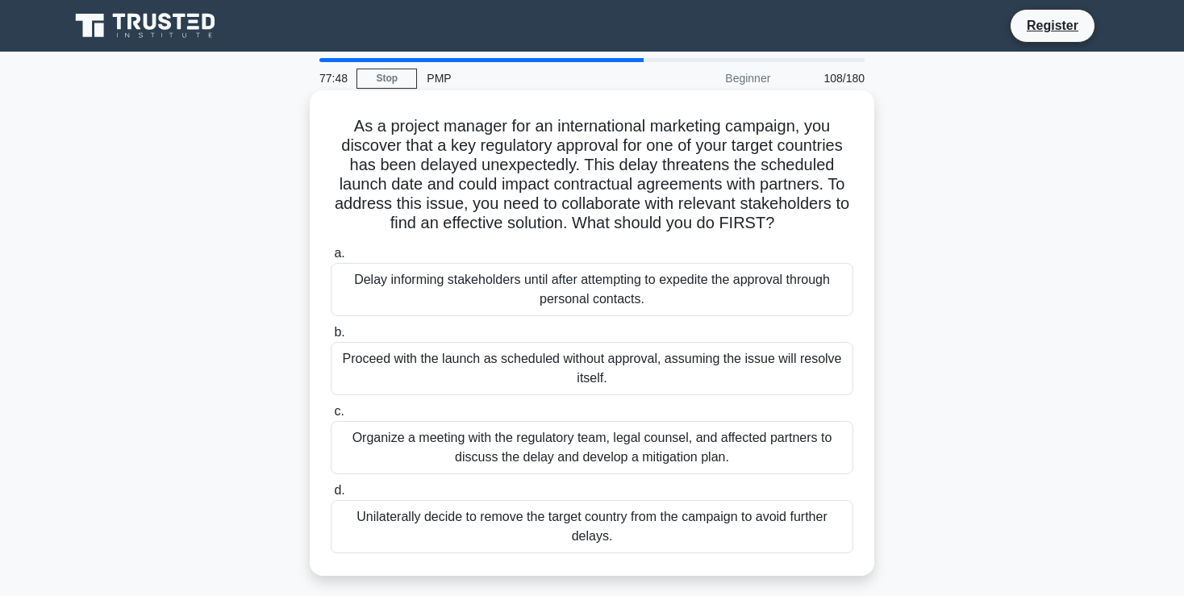
click at [703, 445] on div "Organize a meeting with the regulatory team, legal counsel, and affected partne…" at bounding box center [592, 447] width 522 height 53
click at [331, 417] on input "c. Organize a meeting with the regulatory team, legal counsel, and affected par…" at bounding box center [331, 411] width 0 height 10
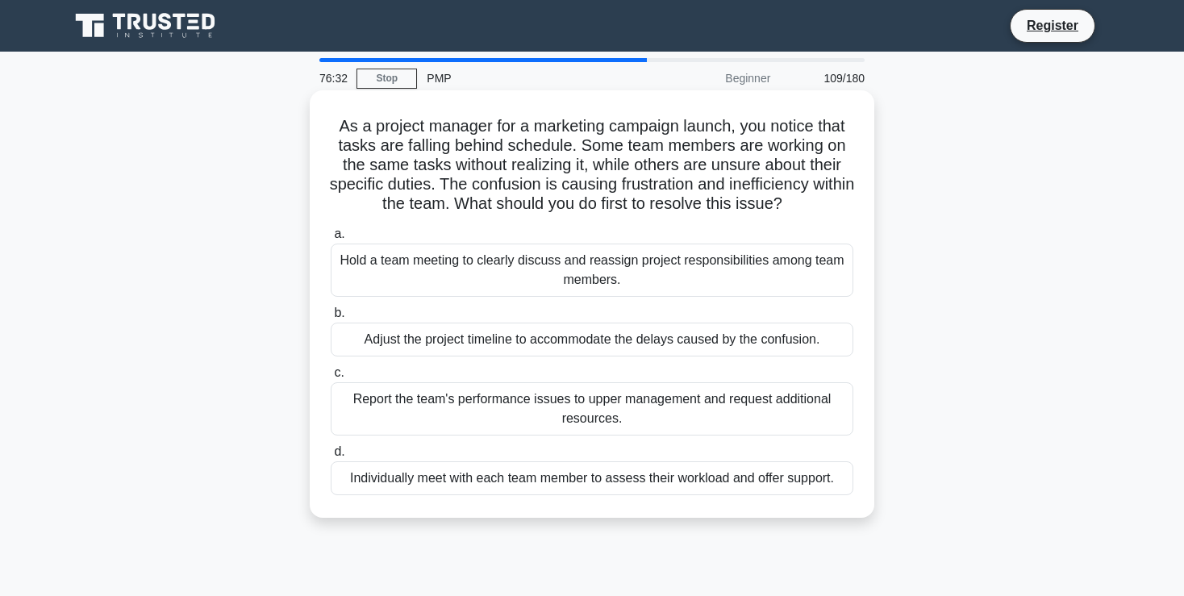
click at [586, 268] on div "Hold a team meeting to clearly discuss and reassign project responsibilities am…" at bounding box center [592, 269] width 522 height 53
click at [331, 239] on input "a. Hold a team meeting to clearly discuss and reassign project responsibilities…" at bounding box center [331, 234] width 0 height 10
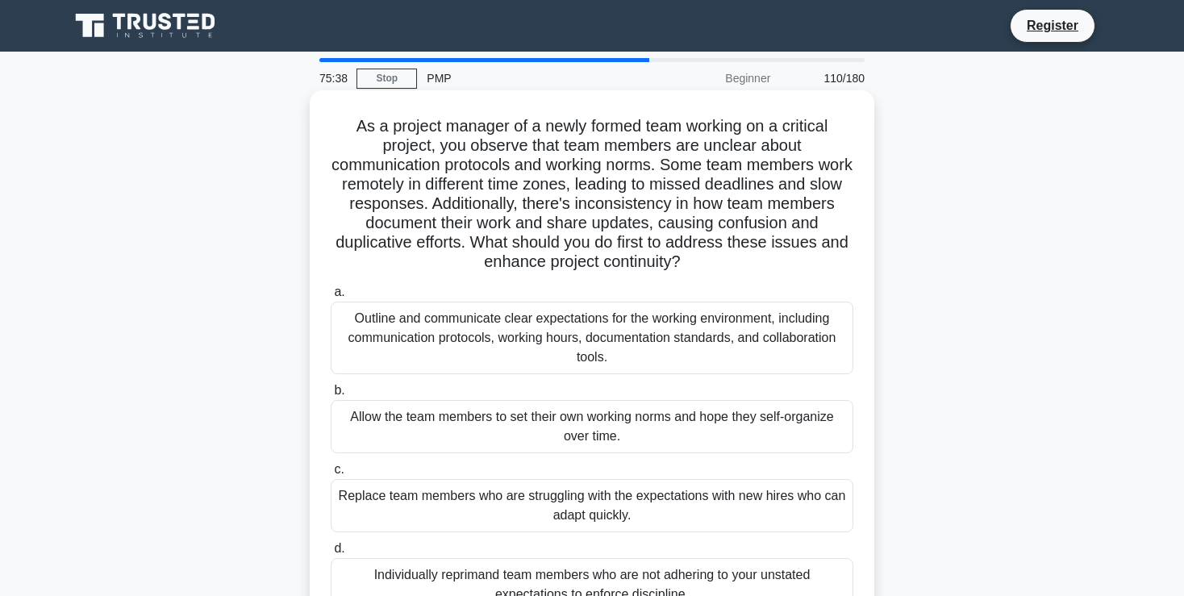
click at [641, 331] on div "Outline and communicate clear expectations for the working environment, includi…" at bounding box center [592, 338] width 522 height 73
click at [331, 298] on input "a. Outline and communicate clear expectations for the working environment, incl…" at bounding box center [331, 292] width 0 height 10
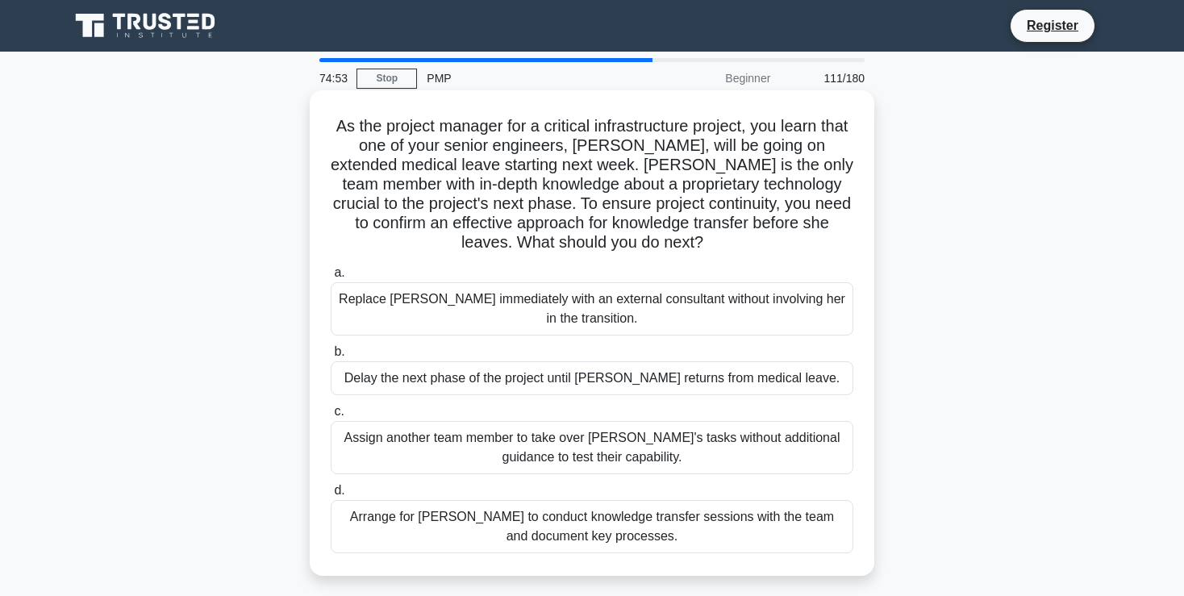
click at [622, 528] on div "Arrange for [PERSON_NAME] to conduct knowledge transfer sessions with the team …" at bounding box center [592, 526] width 522 height 53
click at [331, 496] on input "d. Arrange for [PERSON_NAME] to conduct knowledge transfer sessions with the te…" at bounding box center [331, 490] width 0 height 10
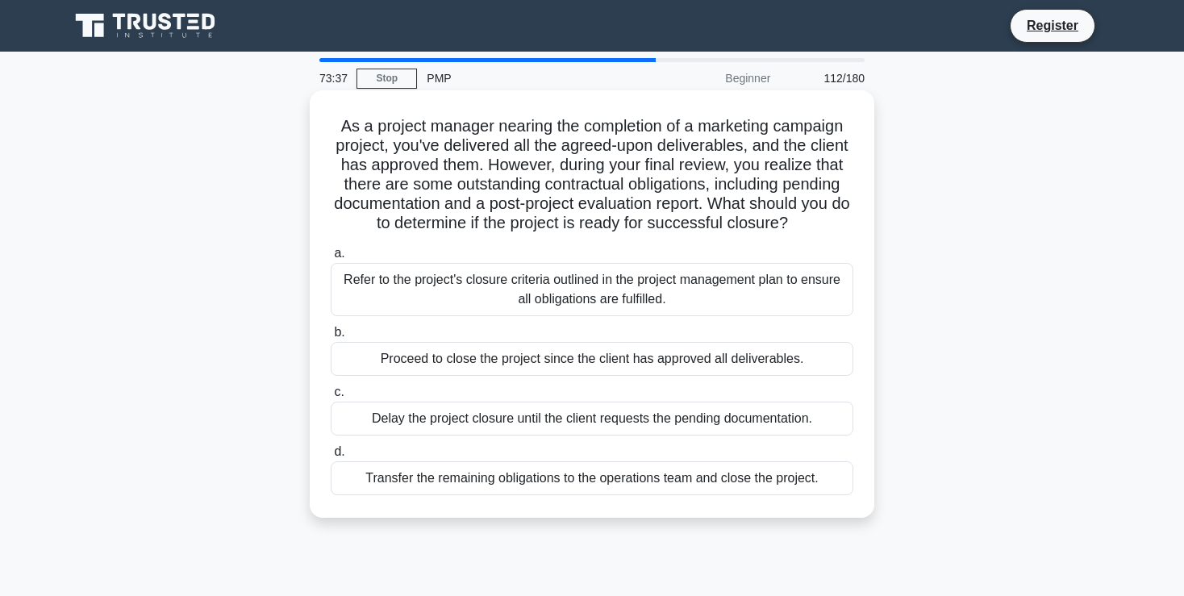
click at [597, 291] on div "Refer to the project's closure criteria outlined in the project management plan…" at bounding box center [592, 289] width 522 height 53
click at [331, 259] on input "a. Refer to the project's closure criteria outlined in the project management p…" at bounding box center [331, 253] width 0 height 10
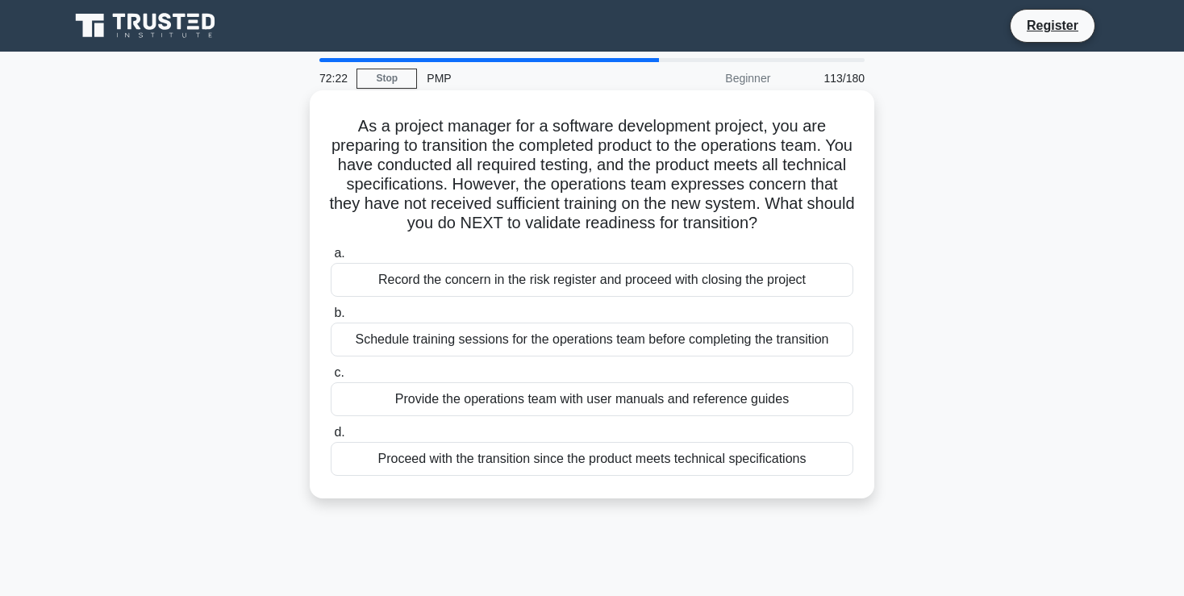
click at [543, 343] on div "Schedule training sessions for the operations team before completing the transi…" at bounding box center [592, 340] width 522 height 34
click at [331, 318] on input "b. Schedule training sessions for the operations team before completing the tra…" at bounding box center [331, 313] width 0 height 10
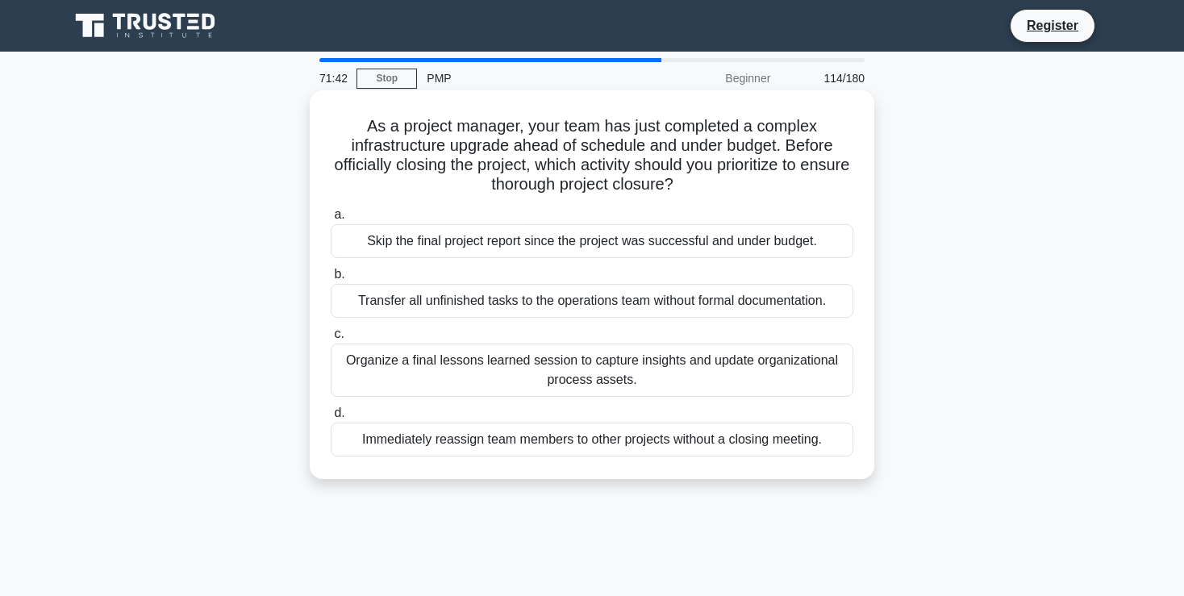
click at [610, 366] on div "Organize a final lessons learned session to capture insights and update organiz…" at bounding box center [592, 369] width 522 height 53
click at [331, 339] on input "c. Organize a final lessons learned session to capture insights and update orga…" at bounding box center [331, 334] width 0 height 10
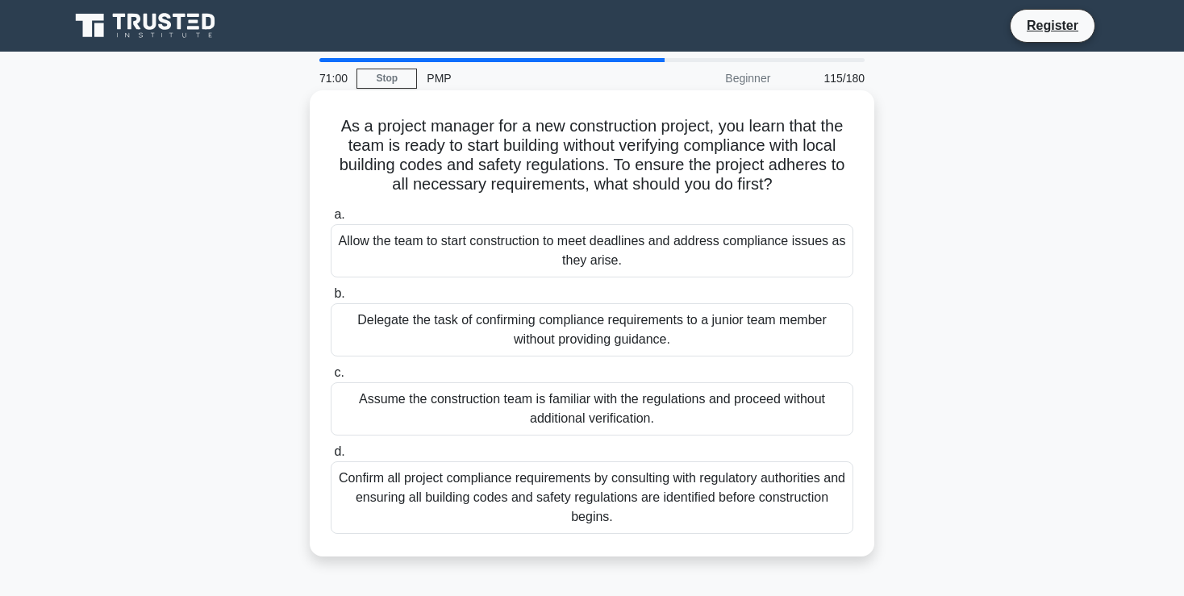
click at [747, 497] on div "Confirm all project compliance requirements by consulting with regulatory autho…" at bounding box center [592, 497] width 522 height 73
click at [331, 457] on input "d. Confirm all project compliance requirements by consulting with regulatory au…" at bounding box center [331, 452] width 0 height 10
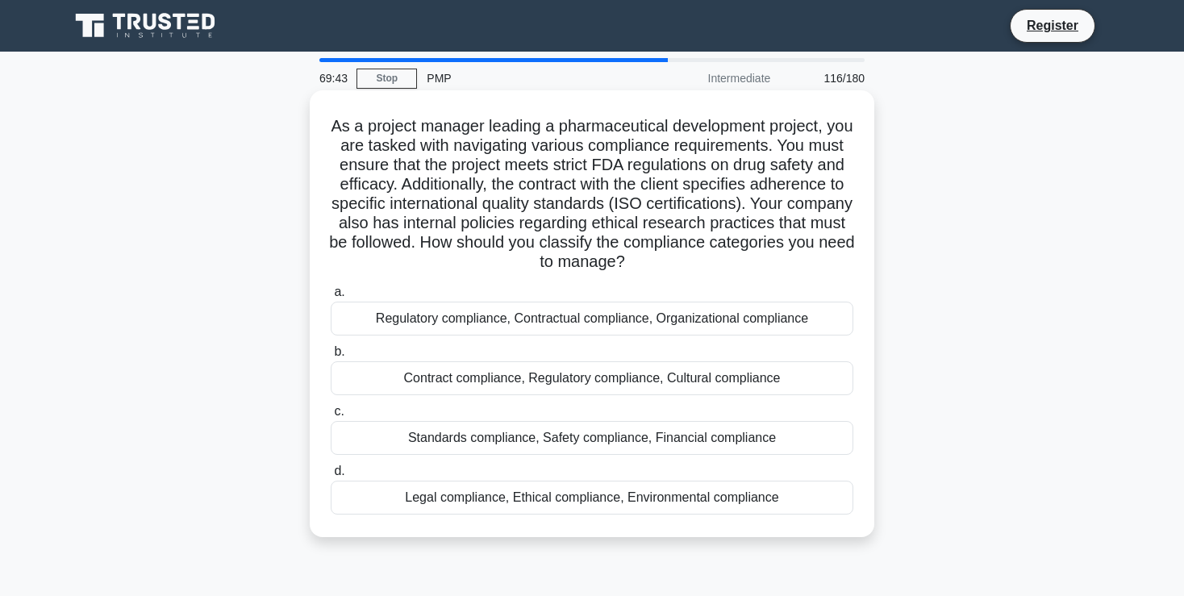
click at [557, 324] on div "Regulatory compliance, Contractual compliance, Organizational compliance" at bounding box center [592, 319] width 522 height 34
click at [331, 298] on input "a. Regulatory compliance, Contractual compliance, Organizational compliance" at bounding box center [331, 292] width 0 height 10
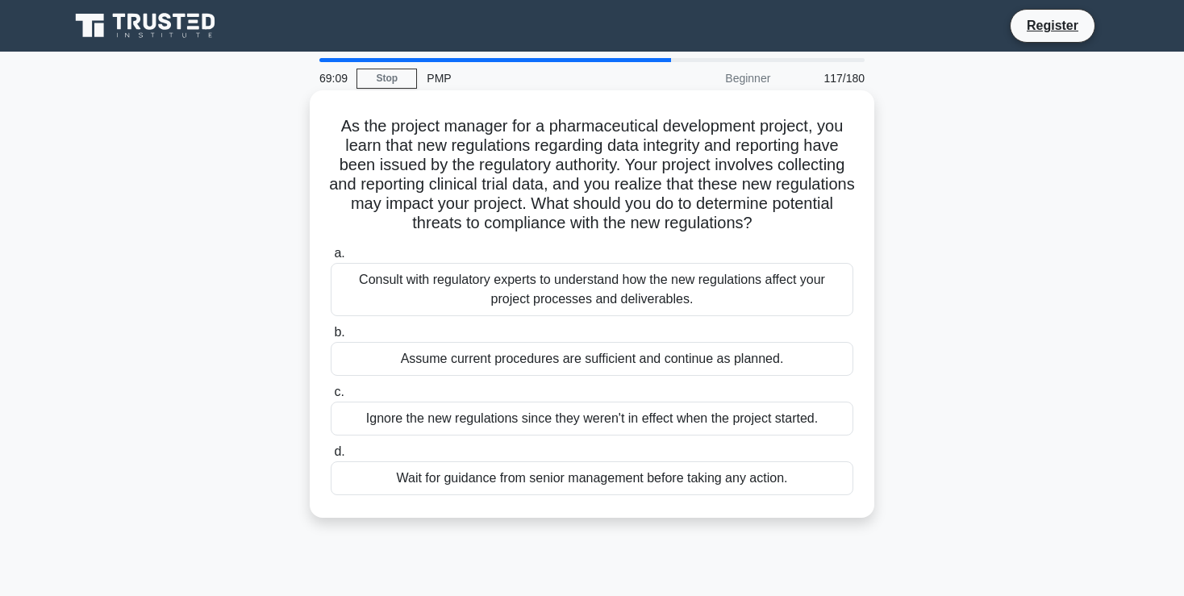
click at [677, 305] on div "Consult with regulatory experts to understand how the new regulations affect yo…" at bounding box center [592, 289] width 522 height 53
click at [331, 259] on input "a. Consult with regulatory experts to understand how the new regulations affect…" at bounding box center [331, 253] width 0 height 10
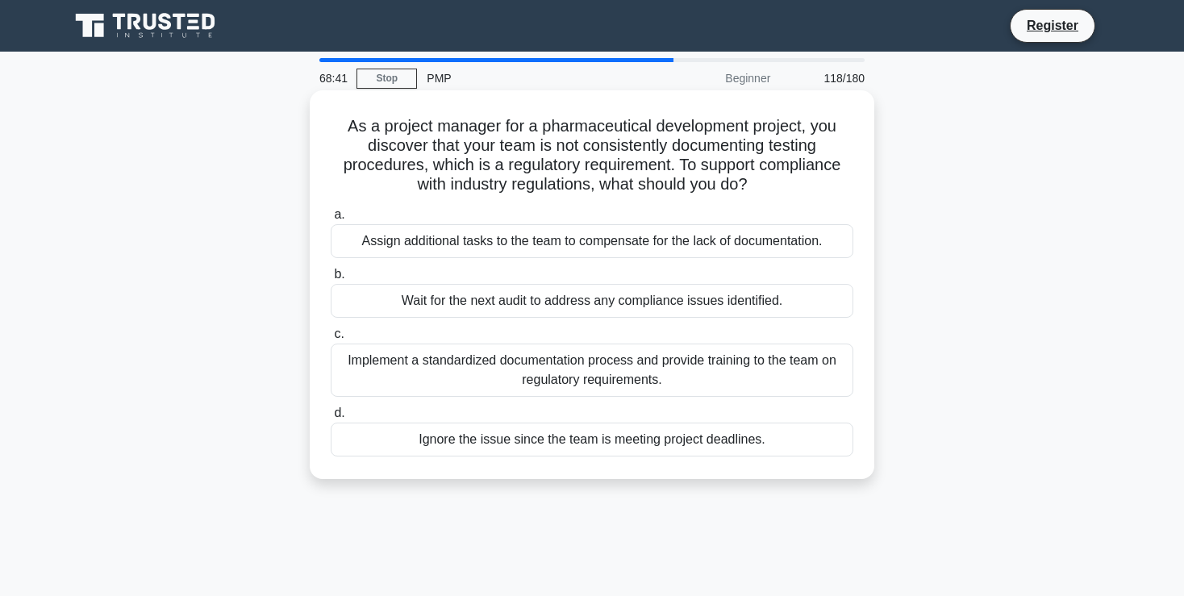
click at [728, 366] on div "Implement a standardized documentation process and provide training to the team…" at bounding box center [592, 369] width 522 height 53
click at [331, 339] on input "c. Implement a standardized documentation process and provide training to the t…" at bounding box center [331, 334] width 0 height 10
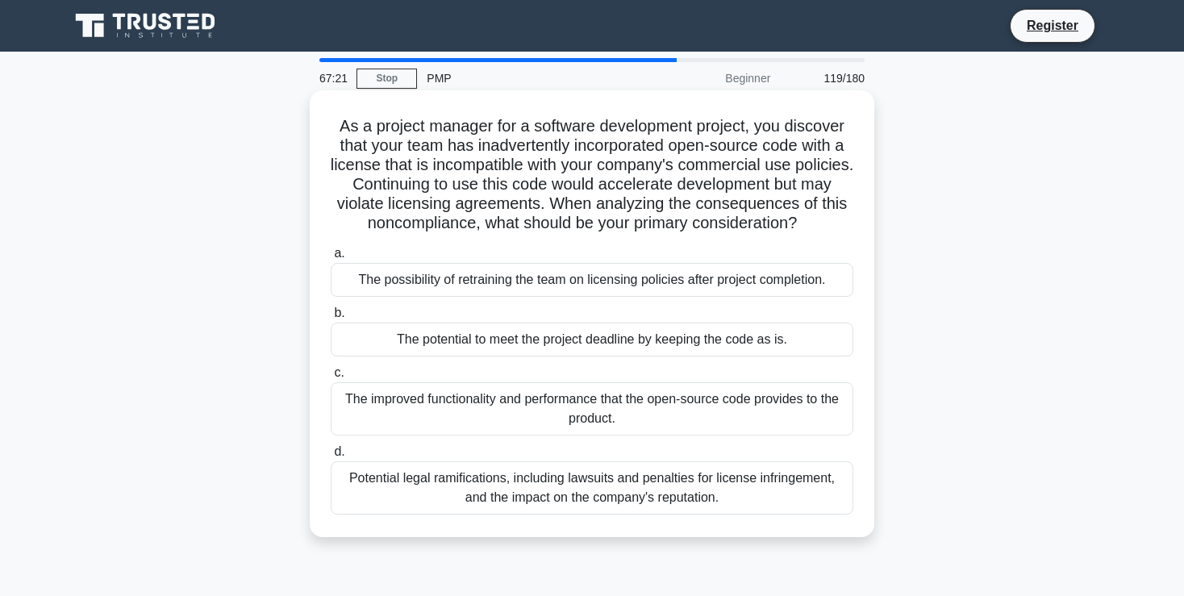
click at [620, 498] on div "Potential legal ramifications, including lawsuits and penalties for license inf…" at bounding box center [592, 487] width 522 height 53
click at [331, 457] on input "d. Potential legal ramifications, including lawsuits and penalties for license …" at bounding box center [331, 452] width 0 height 10
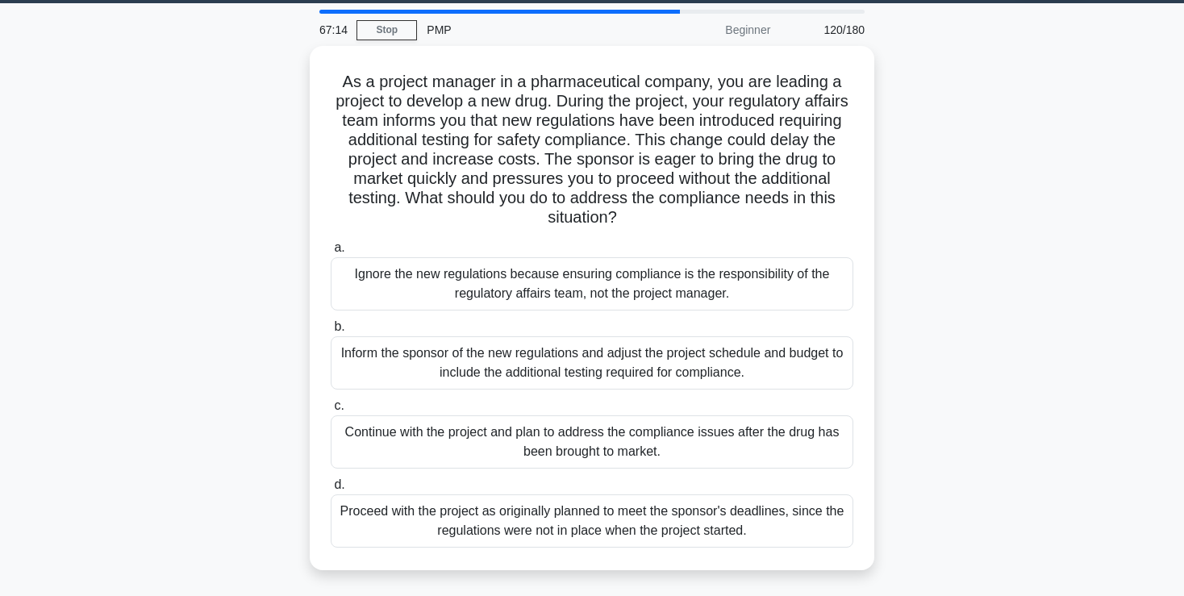
scroll to position [43, 0]
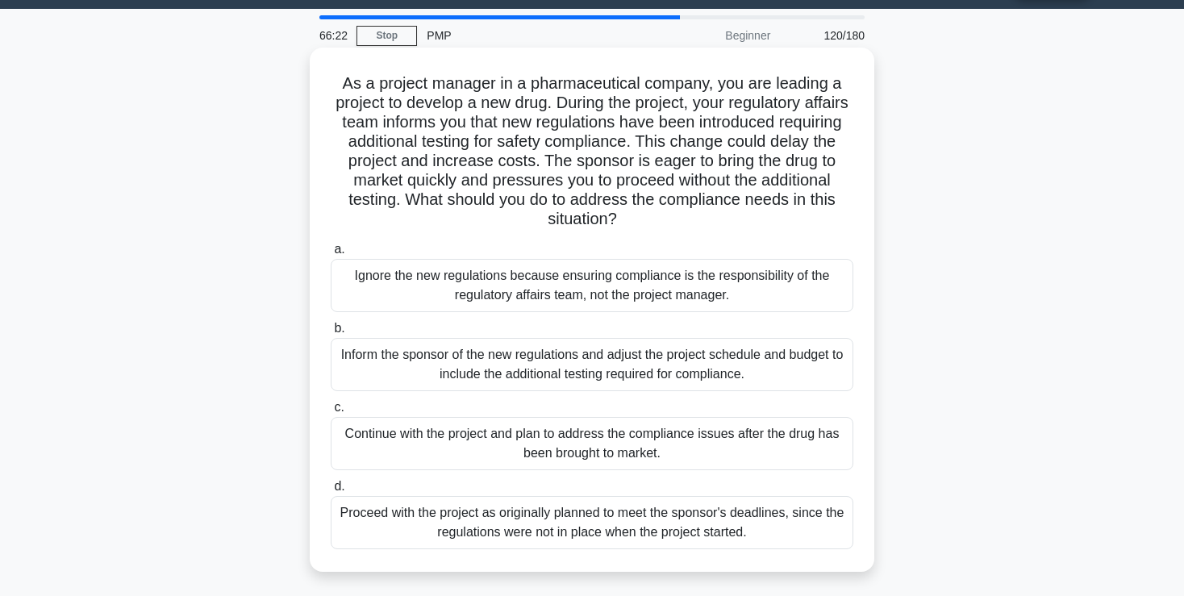
click at [687, 370] on div "Inform the sponsor of the new regulations and adjust the project schedule and b…" at bounding box center [592, 364] width 522 height 53
click at [331, 334] on input "b. Inform the sponsor of the new regulations and adjust the project schedule an…" at bounding box center [331, 328] width 0 height 10
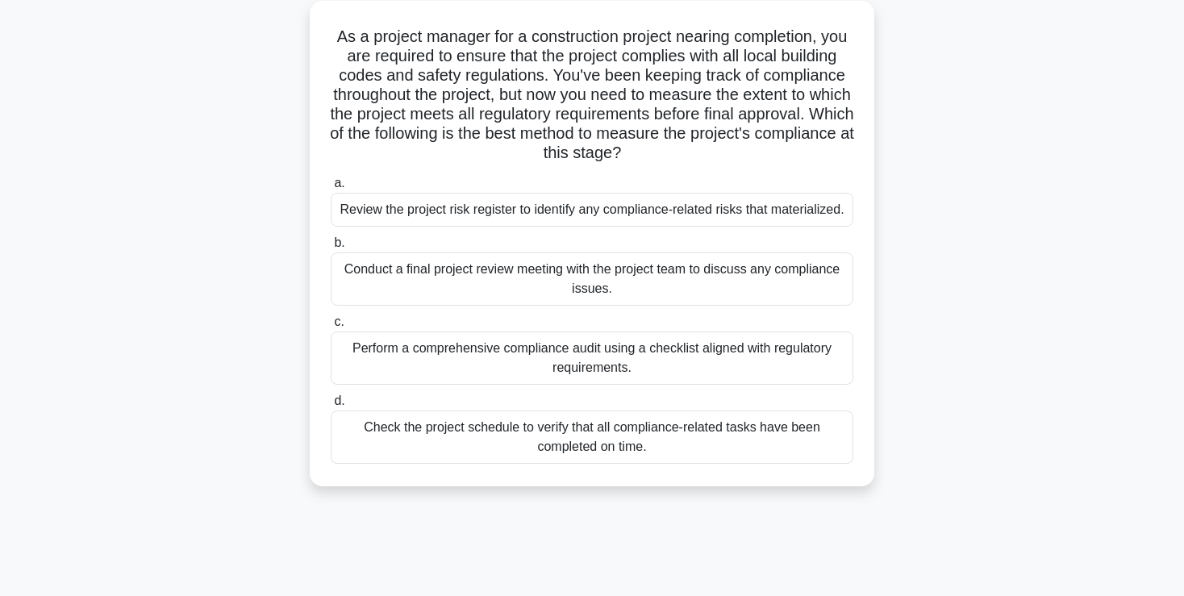
scroll to position [97, 0]
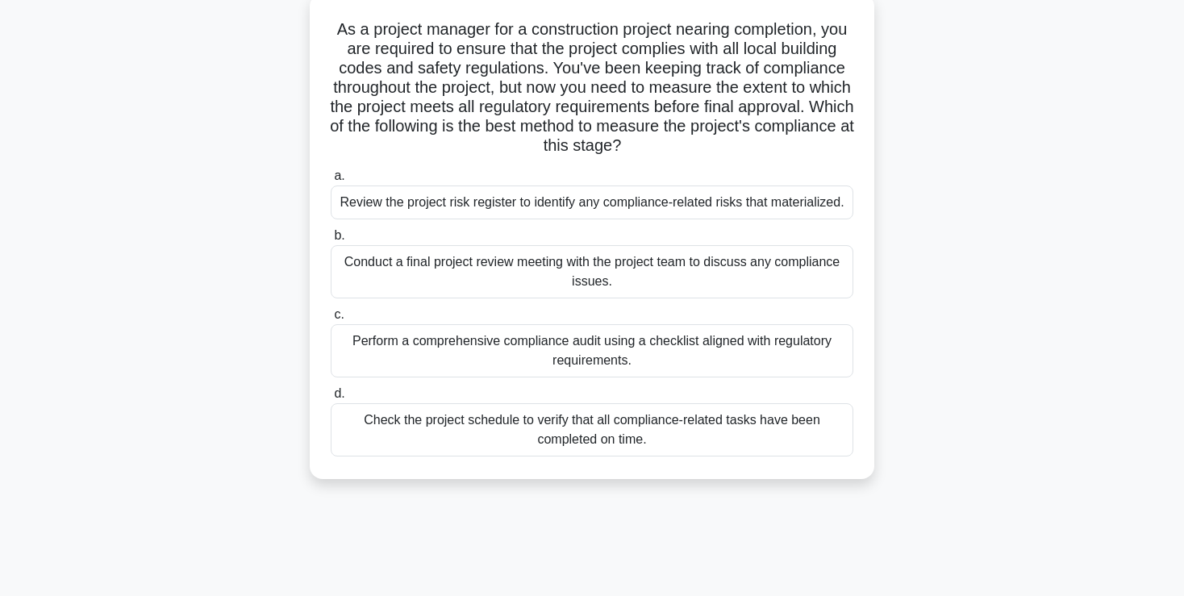
click at [598, 343] on div "Perform a comprehensive compliance audit using a checklist aligned with regulat…" at bounding box center [592, 350] width 522 height 53
click at [331, 320] on input "c. Perform a comprehensive compliance audit using a checklist aligned with regu…" at bounding box center [331, 315] width 0 height 10
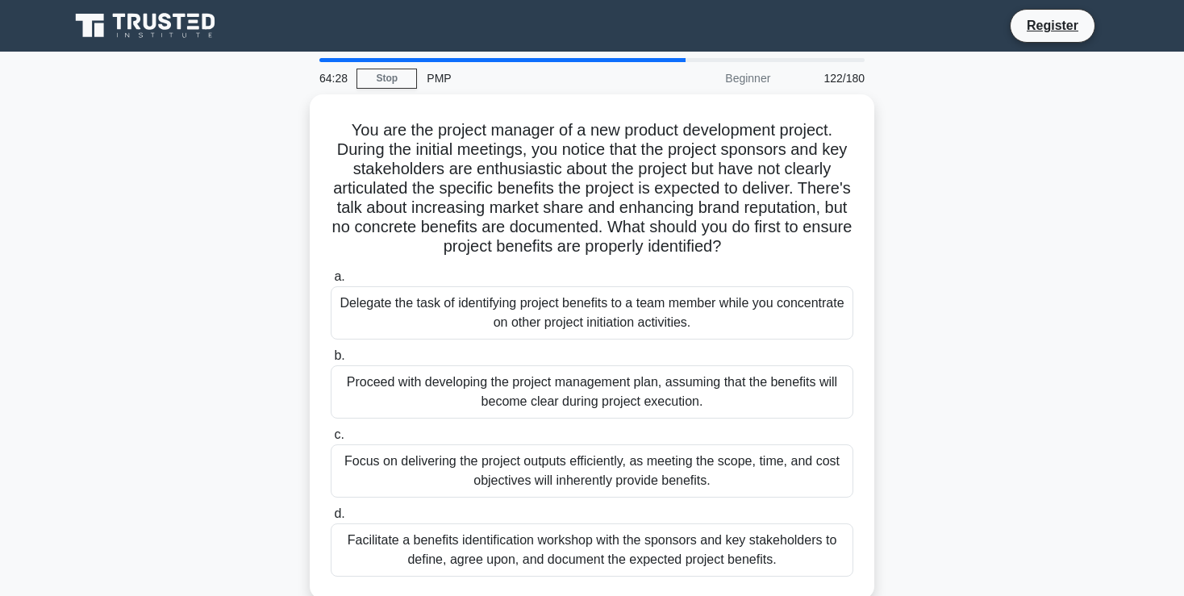
scroll to position [0, 0]
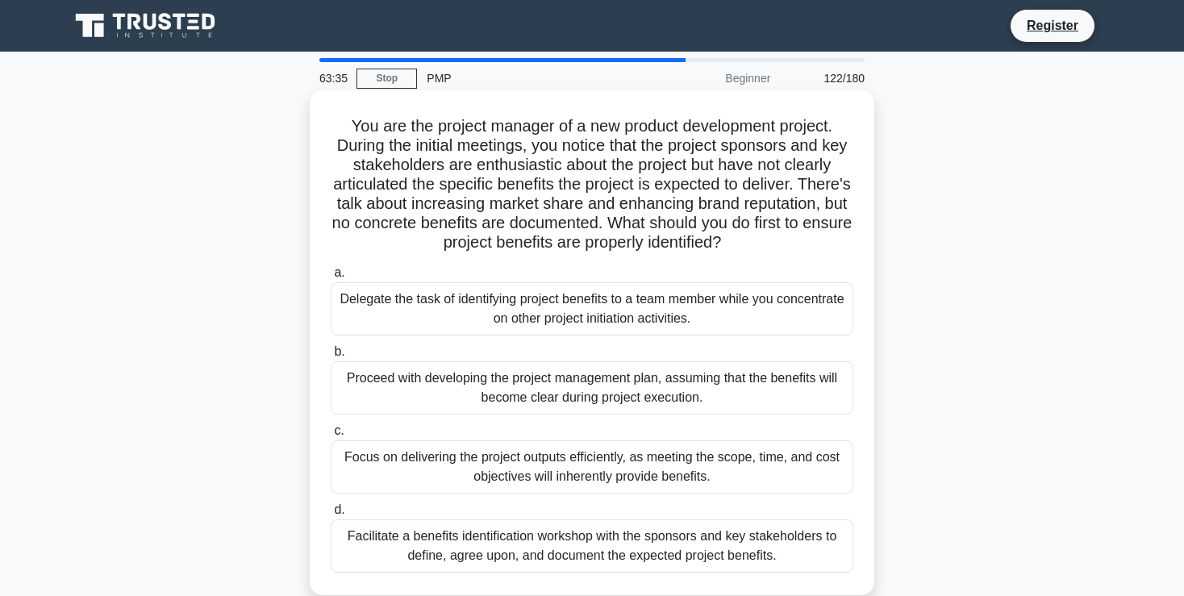
click at [577, 543] on div "Facilitate a benefits identification workshop with the sponsors and key stakeho…" at bounding box center [592, 545] width 522 height 53
click at [331, 515] on input "d. Facilitate a benefits identification workshop with the sponsors and key stak…" at bounding box center [331, 510] width 0 height 10
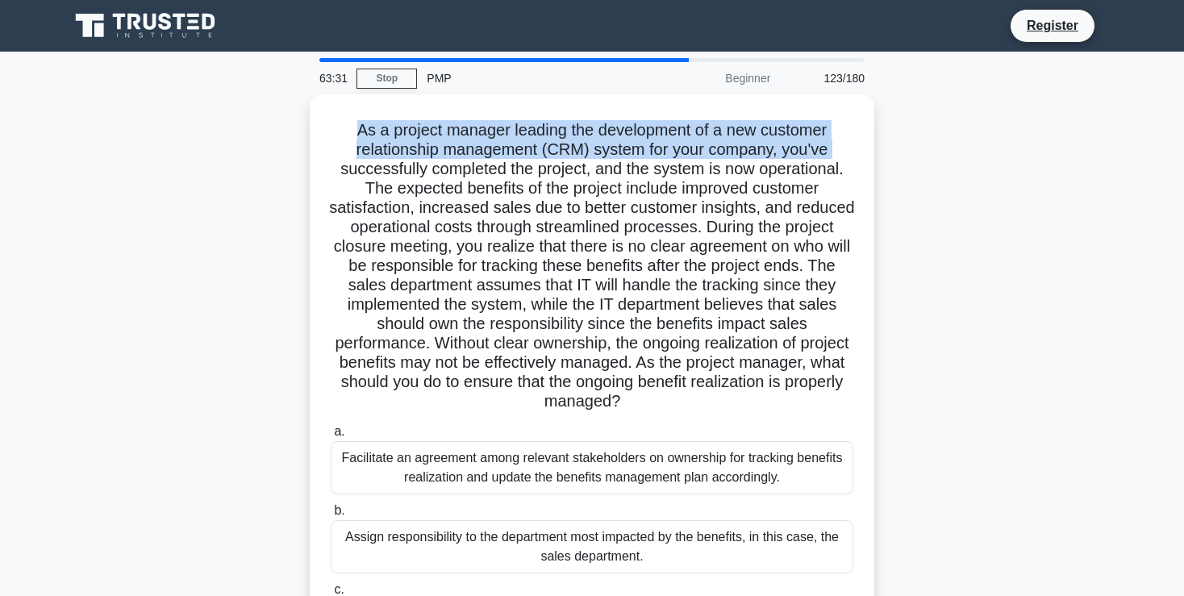
drag, startPoint x: 1182, startPoint y: 72, endPoint x: 1197, endPoint y: 144, distance: 74.0
click at [1183, 144] on html "Register 63:31 Stop PMP" at bounding box center [592, 435] width 1184 height 871
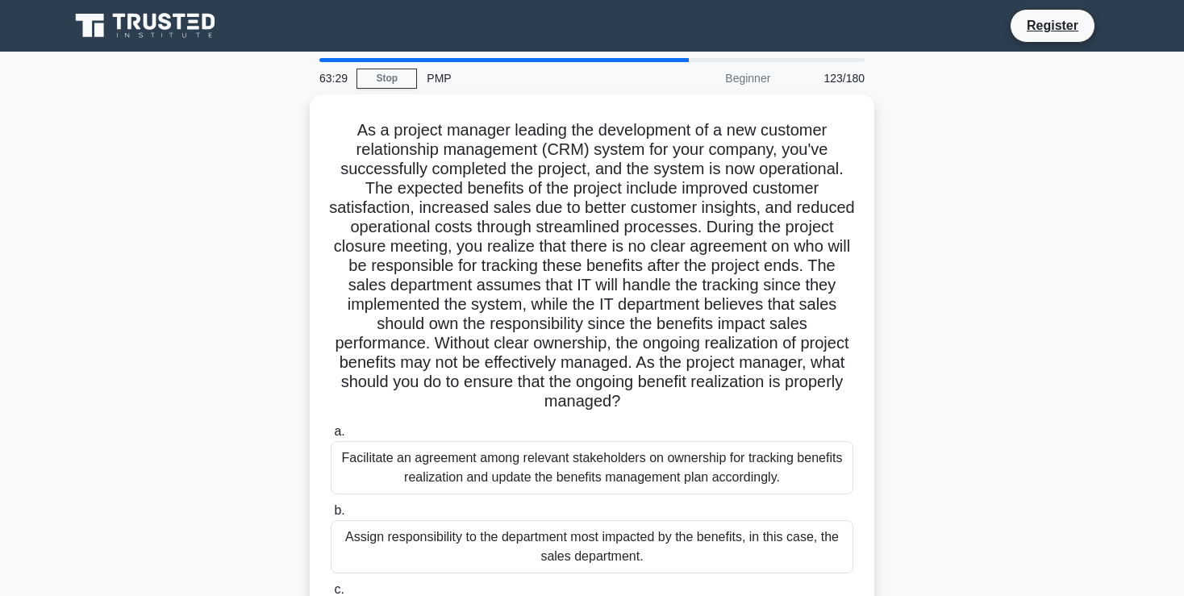
click at [1001, 176] on div ".spinner_0XTQ{transform-origin:center;animation:spinner_y6GP .75s linear infini…" at bounding box center [592, 424] width 1064 height 660
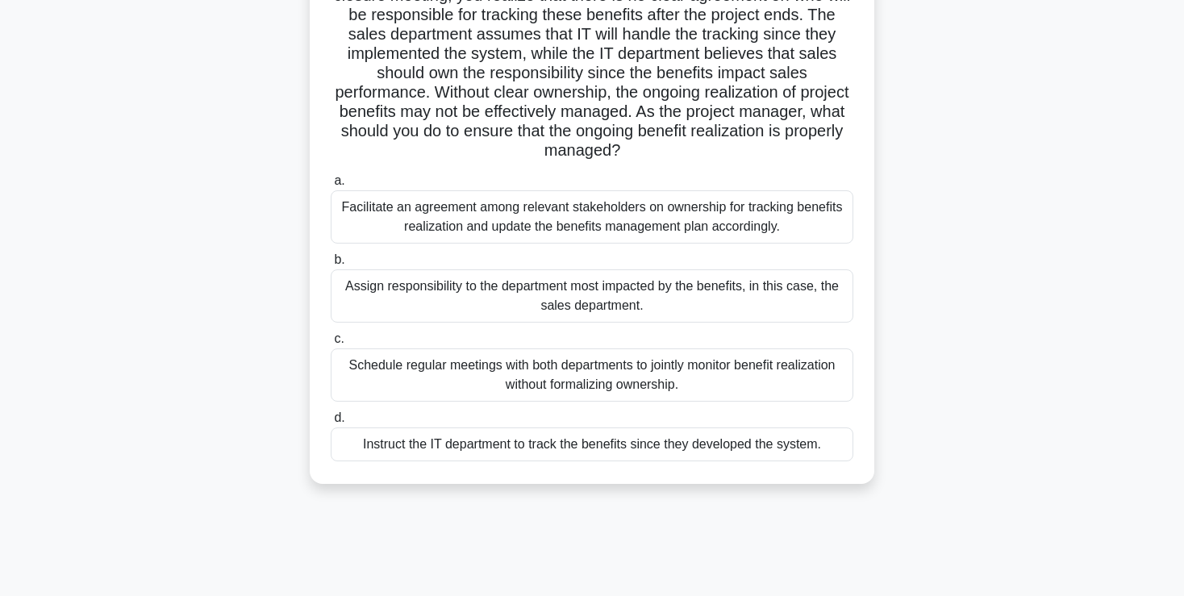
scroll to position [255, 0]
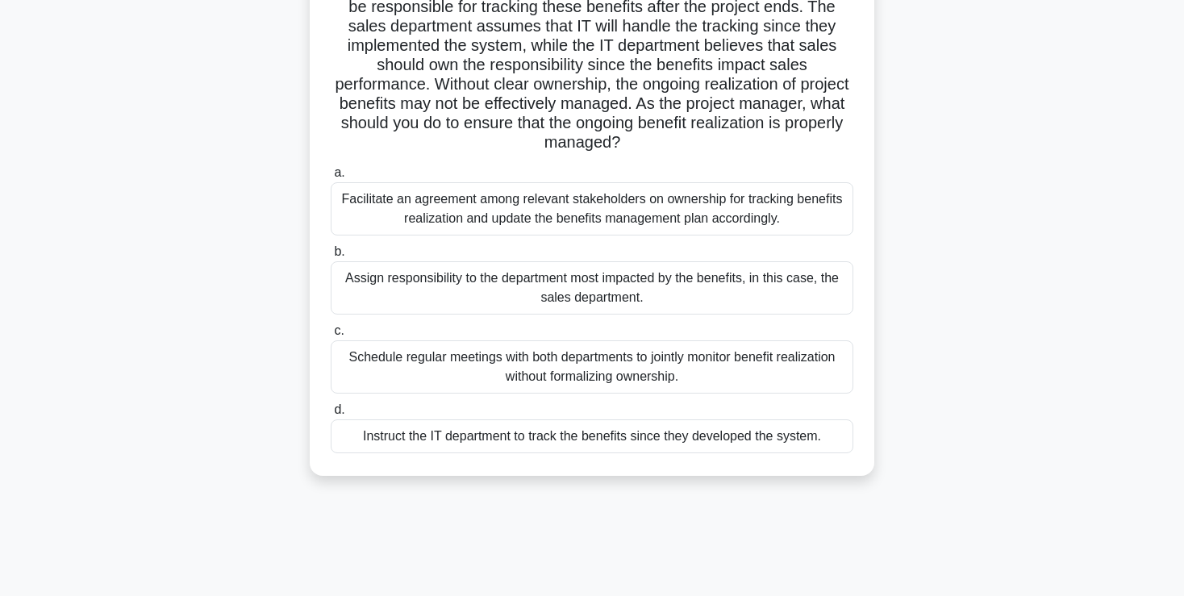
click at [657, 214] on div "Facilitate an agreement among relevant stakeholders on ownership for tracking b…" at bounding box center [592, 208] width 522 height 53
click at [331, 178] on input "a. Facilitate an agreement among relevant stakeholders on ownership for trackin…" at bounding box center [331, 173] width 0 height 10
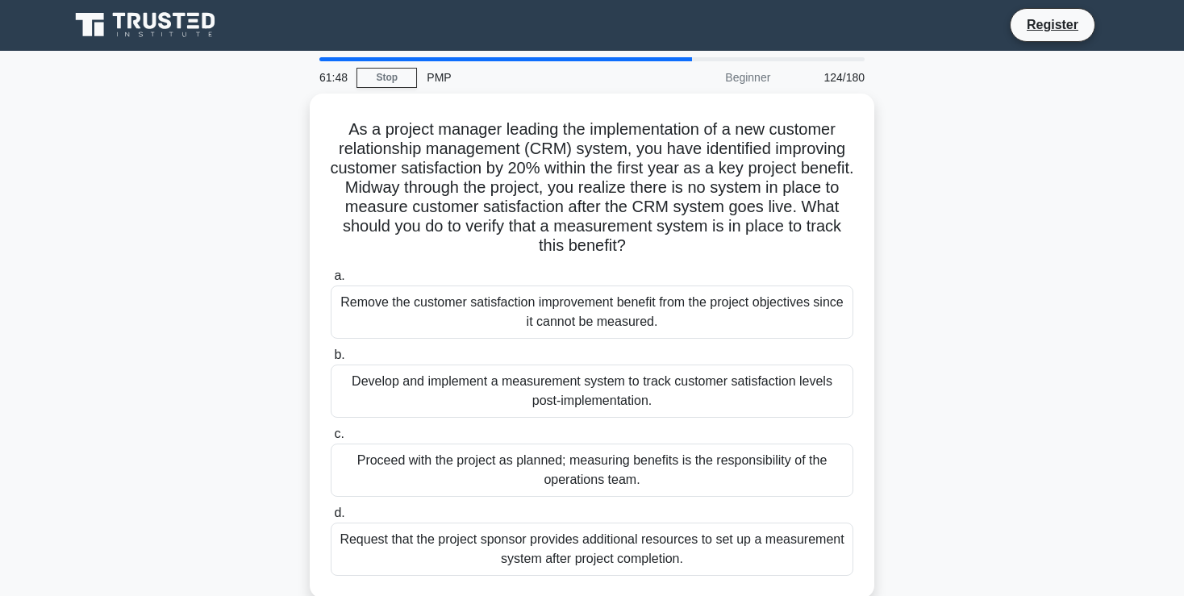
scroll to position [0, 0]
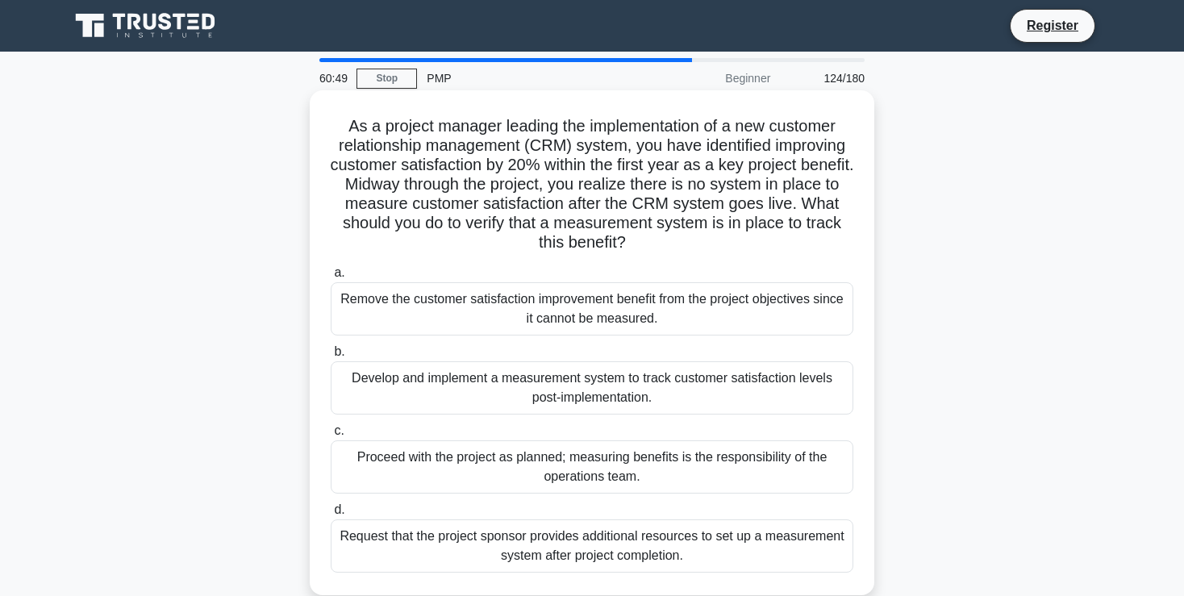
click at [562, 389] on div "Develop and implement a measurement system to track customer satisfaction level…" at bounding box center [592, 387] width 522 height 53
click at [331, 357] on input "b. Develop and implement a measurement system to track customer satisfaction le…" at bounding box center [331, 352] width 0 height 10
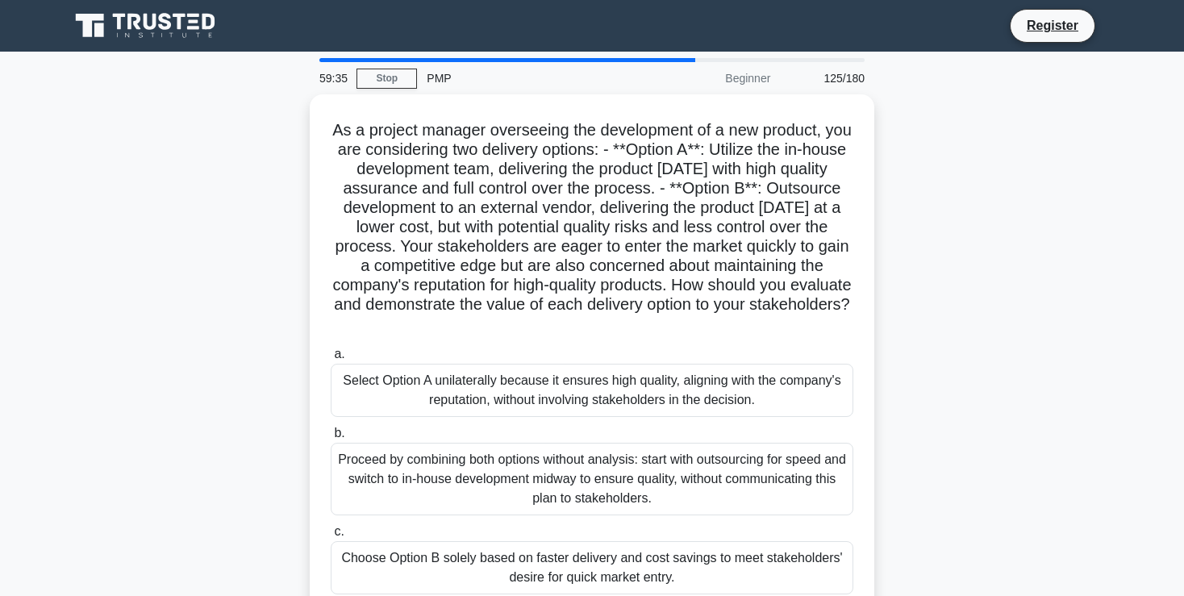
drag, startPoint x: 1188, startPoint y: 340, endPoint x: 1197, endPoint y: 418, distance: 78.6
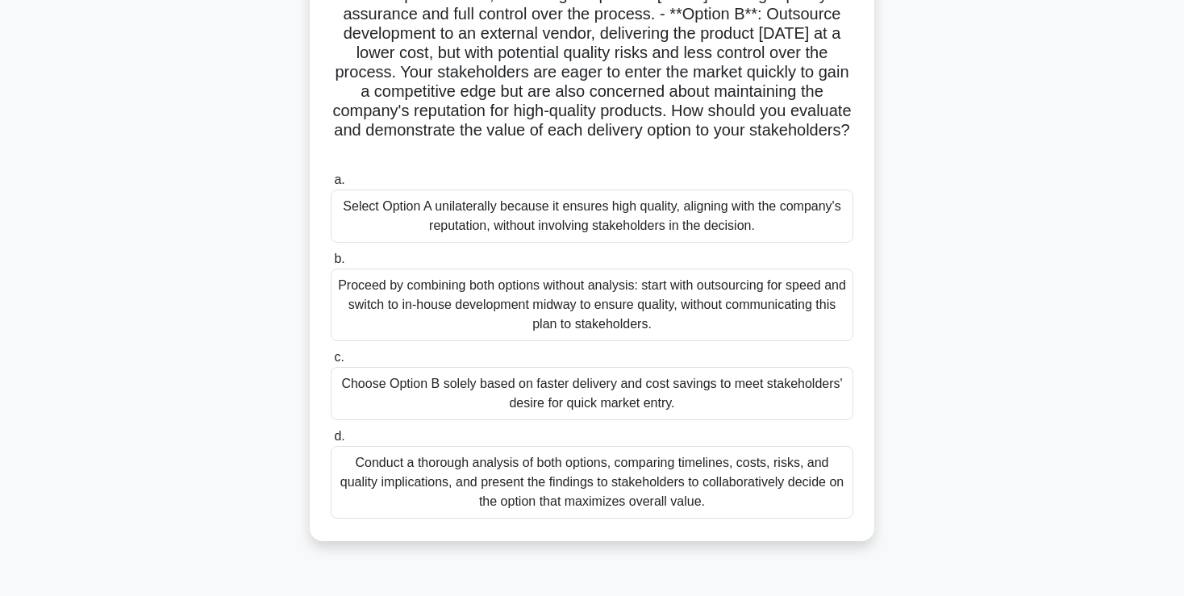
scroll to position [173, 0]
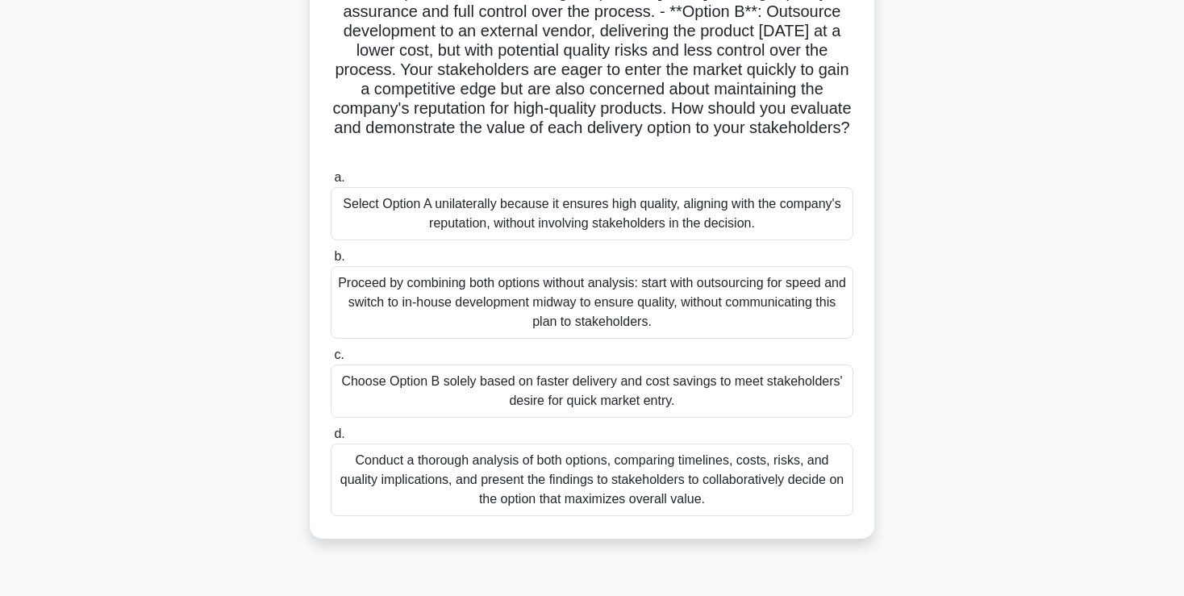
click at [777, 493] on div "Conduct a thorough analysis of both options, comparing timelines, costs, risks,…" at bounding box center [592, 479] width 522 height 73
click at [331, 439] on input "d. Conduct a thorough analysis of both options, comparing timelines, costs, ris…" at bounding box center [331, 434] width 0 height 10
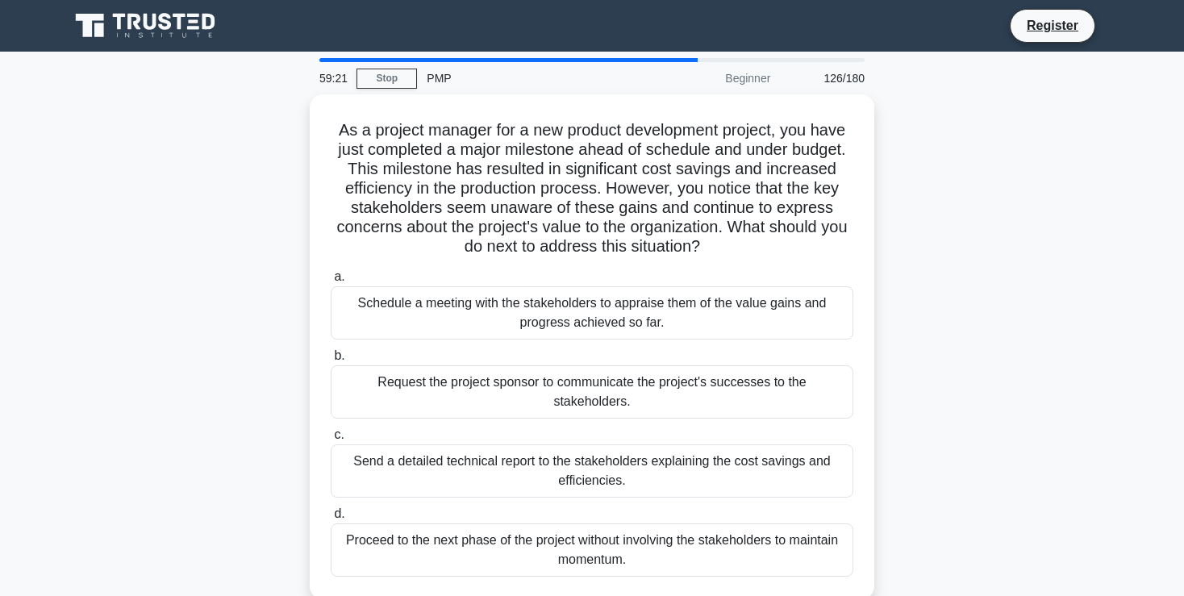
scroll to position [0, 0]
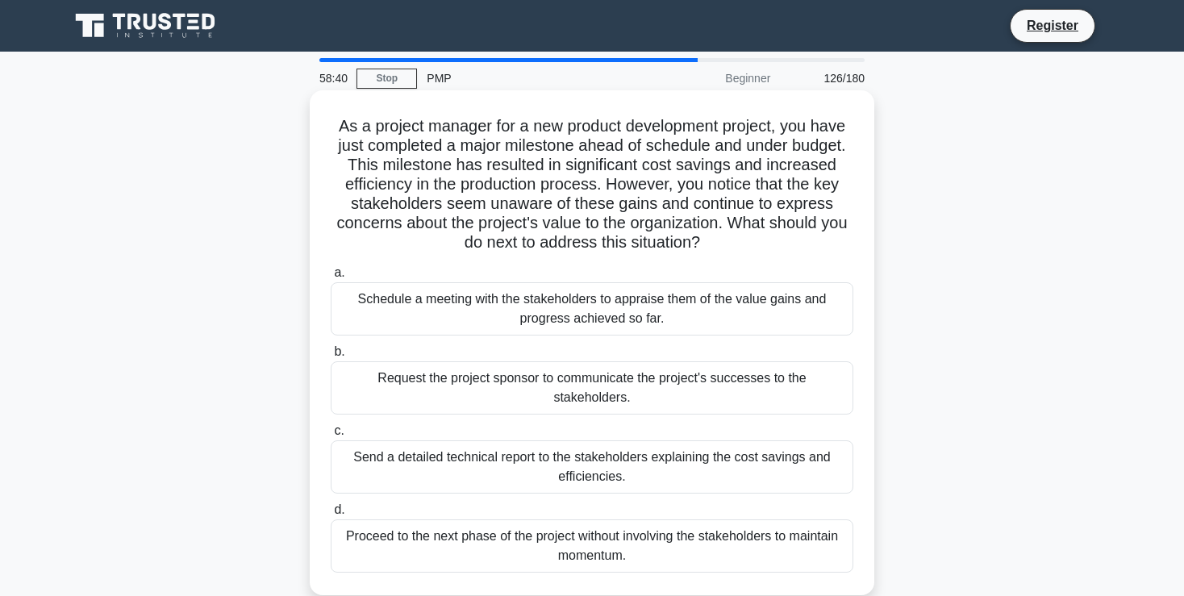
click at [692, 315] on div "Schedule a meeting with the stakeholders to appraise them of the value gains an…" at bounding box center [592, 308] width 522 height 53
click at [331, 278] on input "a. Schedule a meeting with the stakeholders to appraise them of the value gains…" at bounding box center [331, 273] width 0 height 10
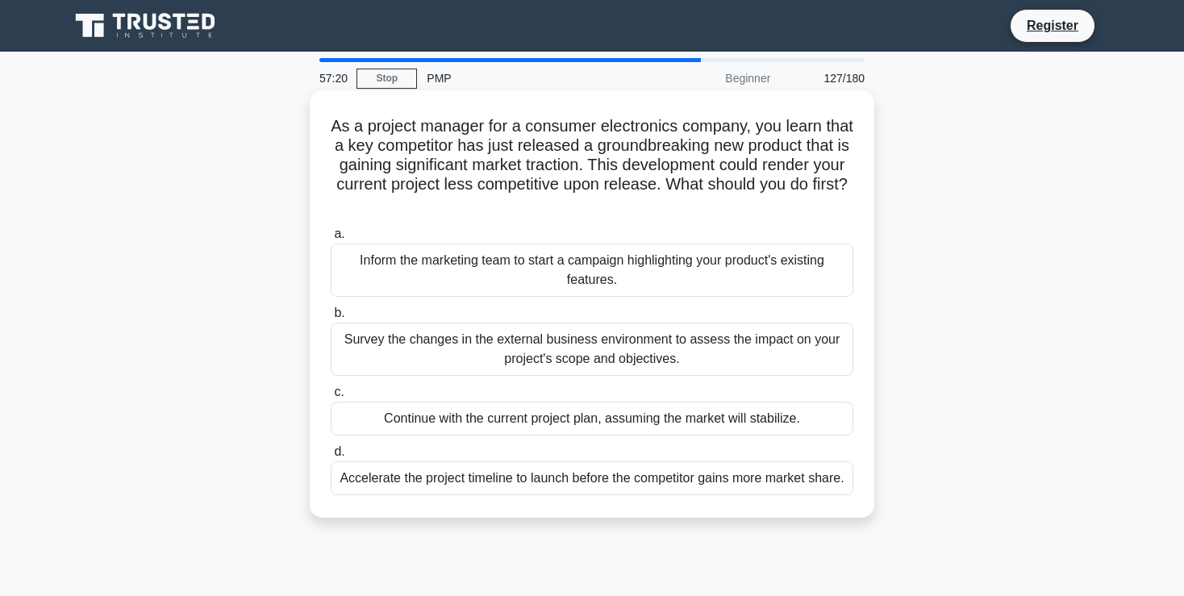
click at [705, 271] on div "Inform the marketing team to start a campaign highlighting your product's exist…" at bounding box center [592, 269] width 522 height 53
click at [331, 239] on input "a. Inform the marketing team to start a campaign highlighting your product's ex…" at bounding box center [331, 234] width 0 height 10
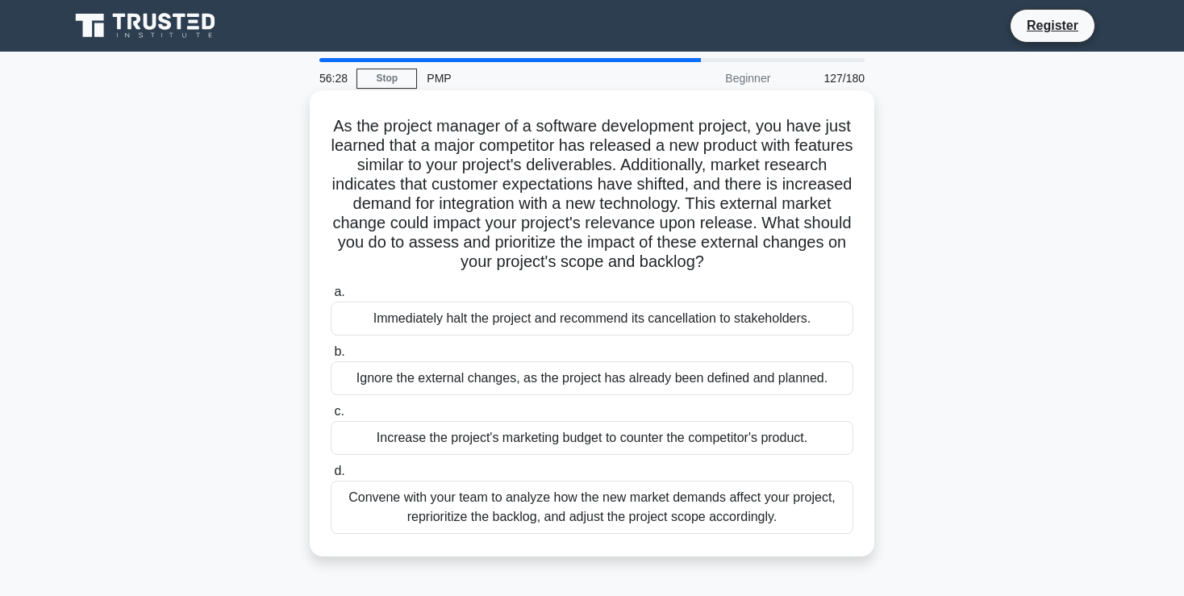
click at [724, 499] on div "Convene with your team to analyze how the new market demands affect your projec…" at bounding box center [592, 507] width 522 height 53
click at [331, 477] on input "d. Convene with your team to analyze how the new market demands affect your pro…" at bounding box center [331, 471] width 0 height 10
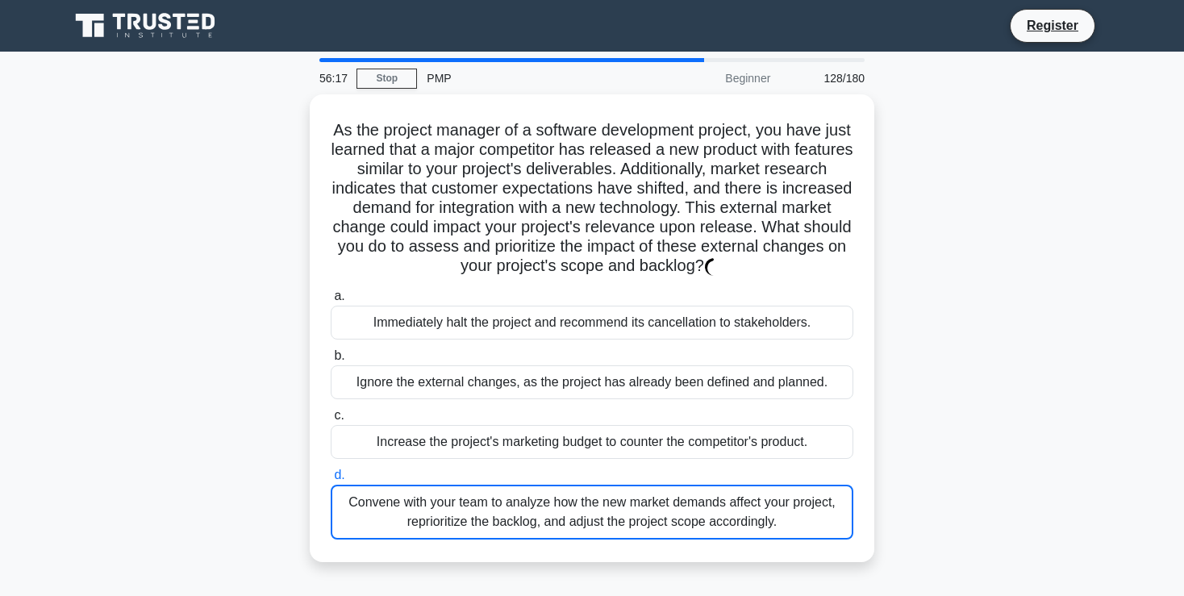
drag, startPoint x: 1191, startPoint y: 273, endPoint x: 1197, endPoint y: 434, distance: 161.4
drag, startPoint x: 1192, startPoint y: 378, endPoint x: 1197, endPoint y: 482, distance: 104.1
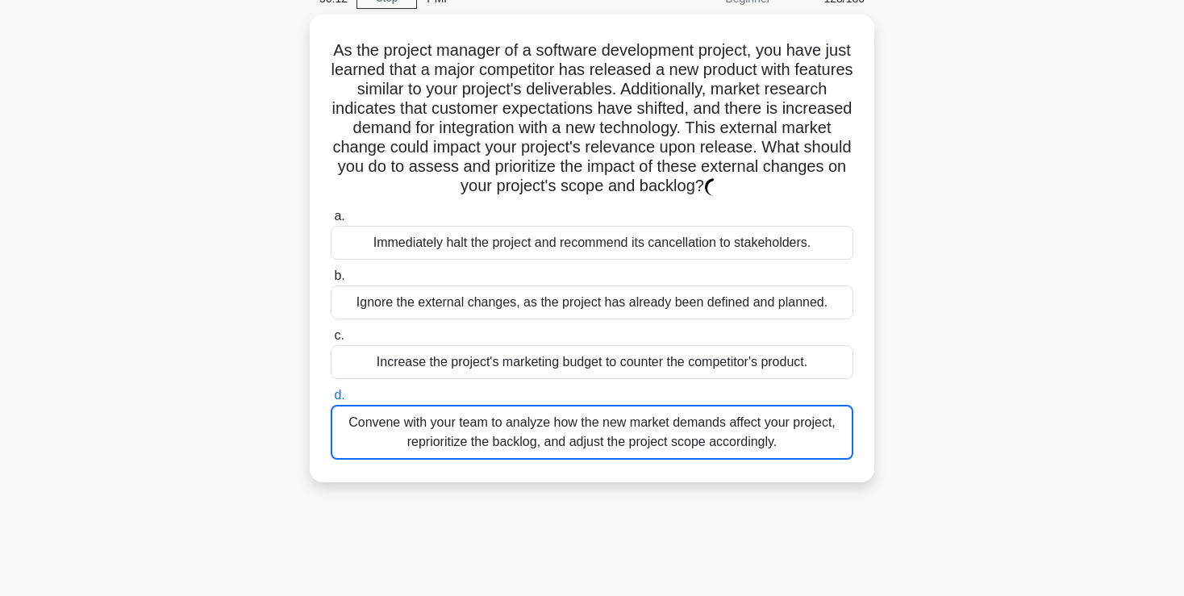
scroll to position [85, 0]
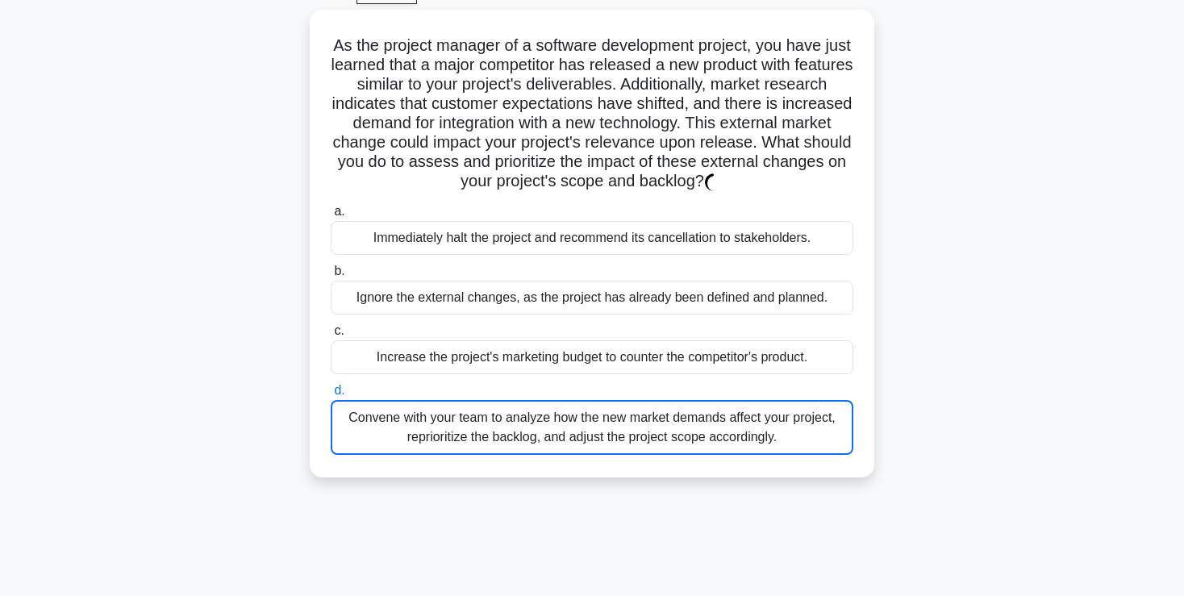
click at [856, 565] on div "56:03 Stop PMP Beginner 128/180 As the project manager of a software developmen…" at bounding box center [592, 376] width 1064 height 806
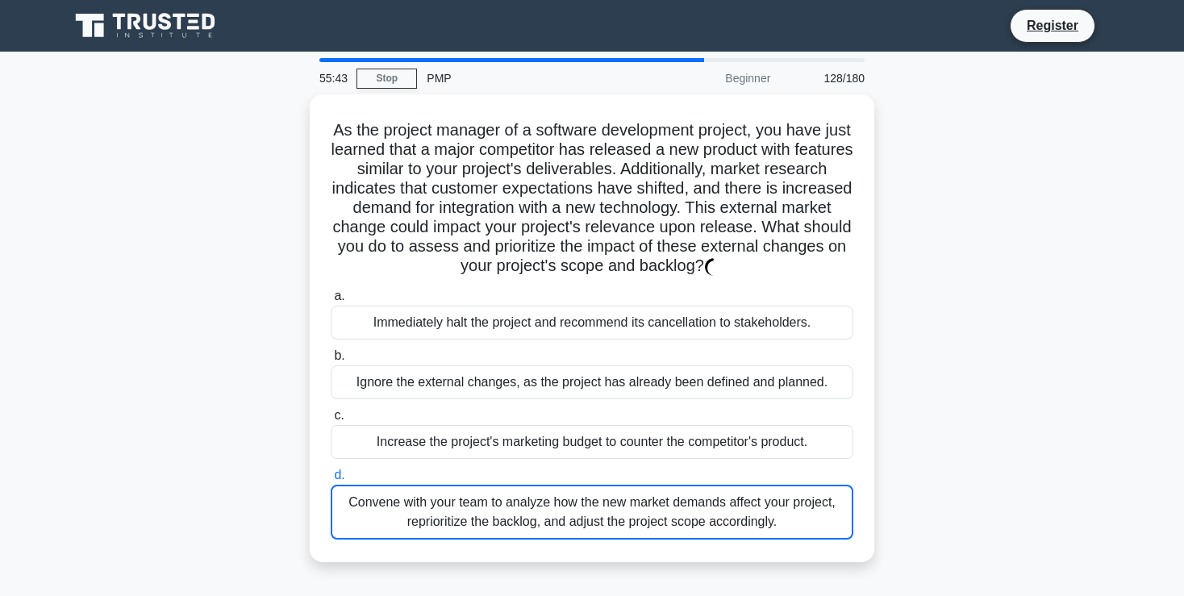
click at [1128, 192] on main "55:43 Stop PMP Beginner 128/180 As the project manager of a software developmen…" at bounding box center [592, 461] width 1184 height 819
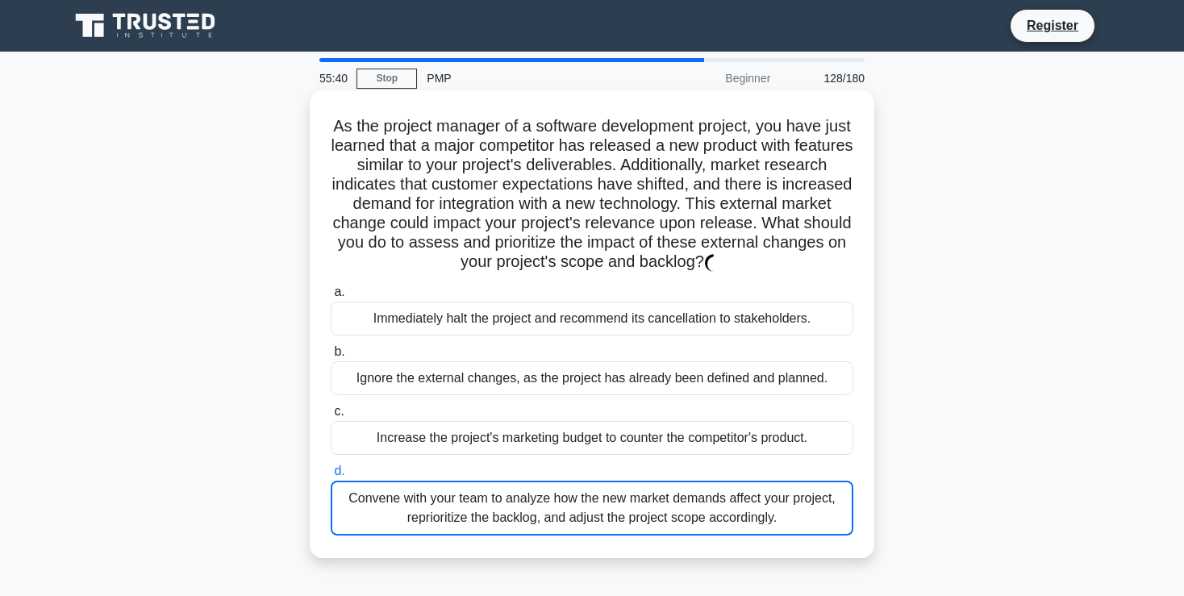
click at [663, 502] on div "Convene with your team to analyze how the new market demands affect your projec…" at bounding box center [592, 508] width 522 height 55
click at [331, 477] on input "d. Convene with your team to analyze how the new market demands affect your pro…" at bounding box center [331, 471] width 0 height 10
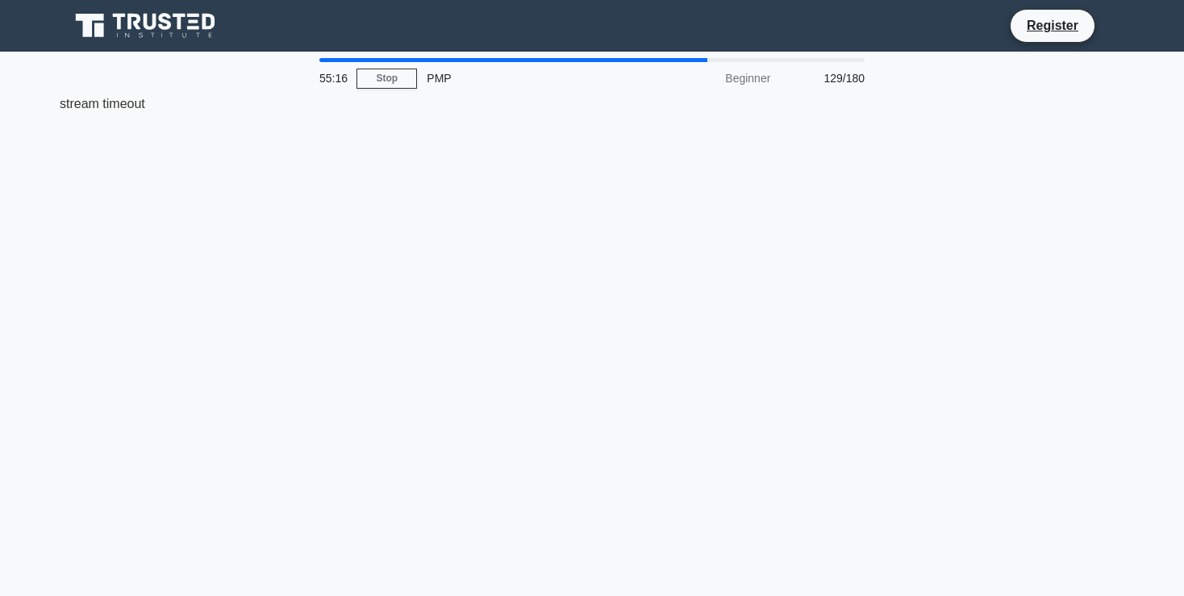
click at [629, 422] on div "55:16 Stop PMP Beginner 129/180 stream timeout" at bounding box center [592, 461] width 1064 height 806
